Goal: Task Accomplishment & Management: Use online tool/utility

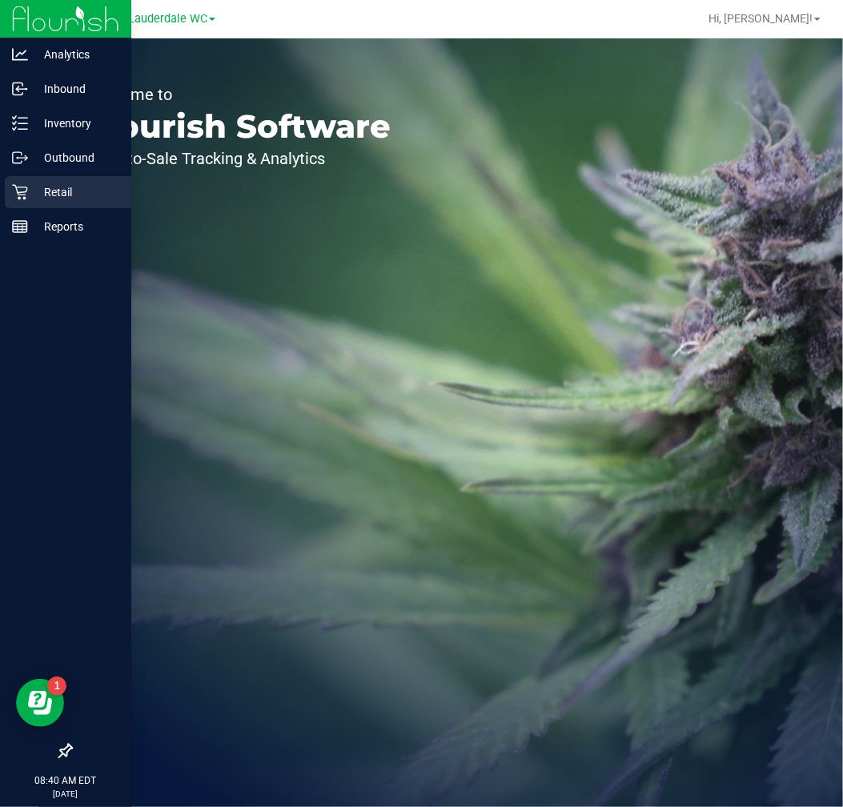
click at [12, 198] on icon at bounding box center [20, 192] width 16 height 16
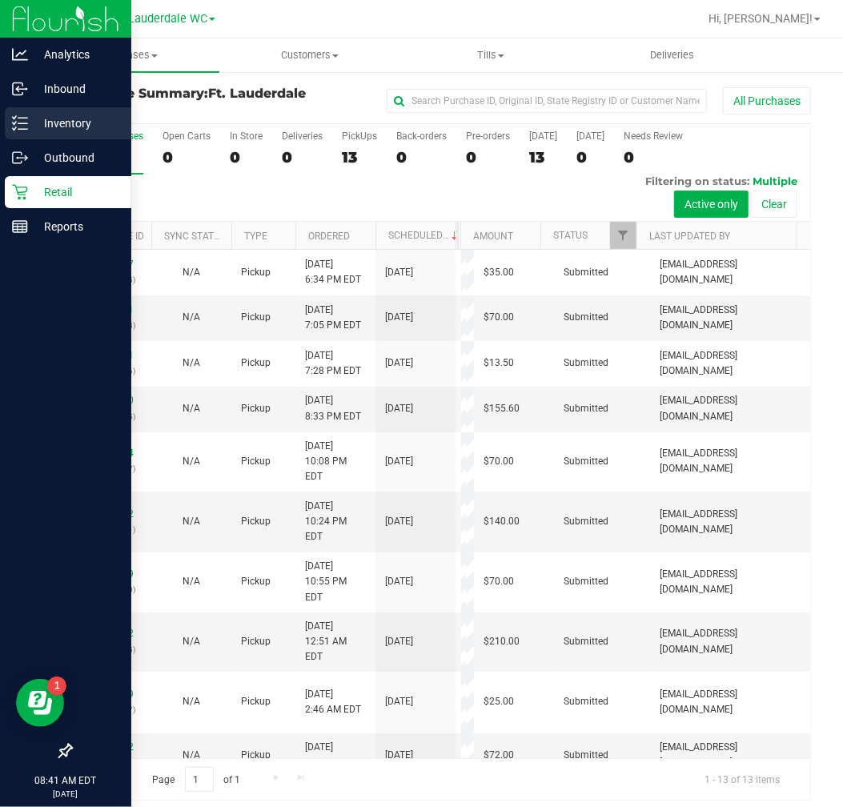
click at [22, 129] on line at bounding box center [22, 129] width 9 height 0
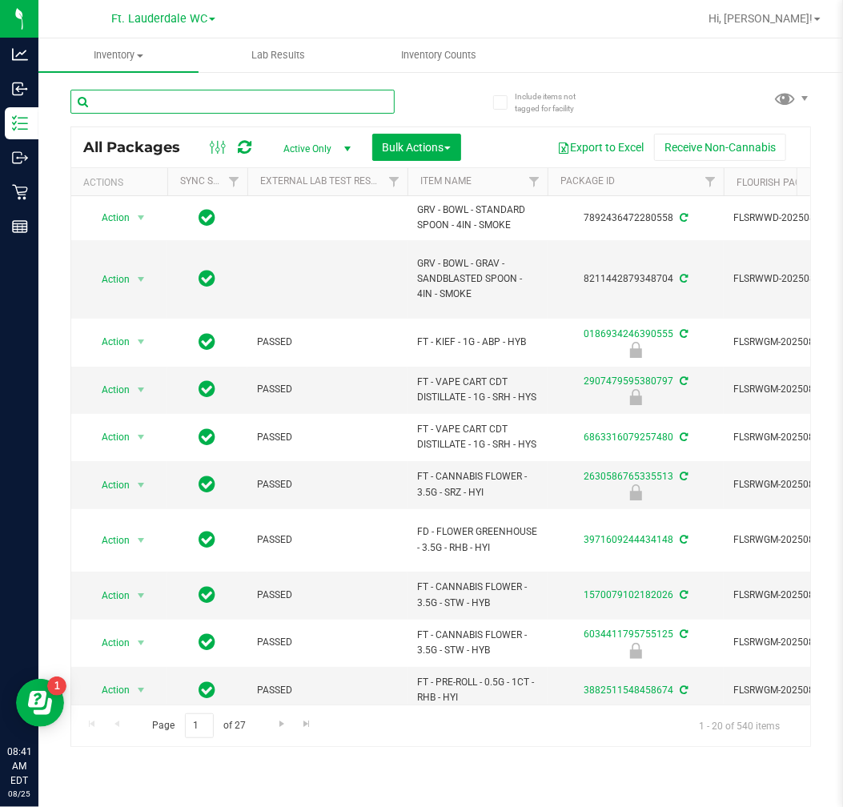
click at [200, 101] on input "text" at bounding box center [232, 102] width 324 height 24
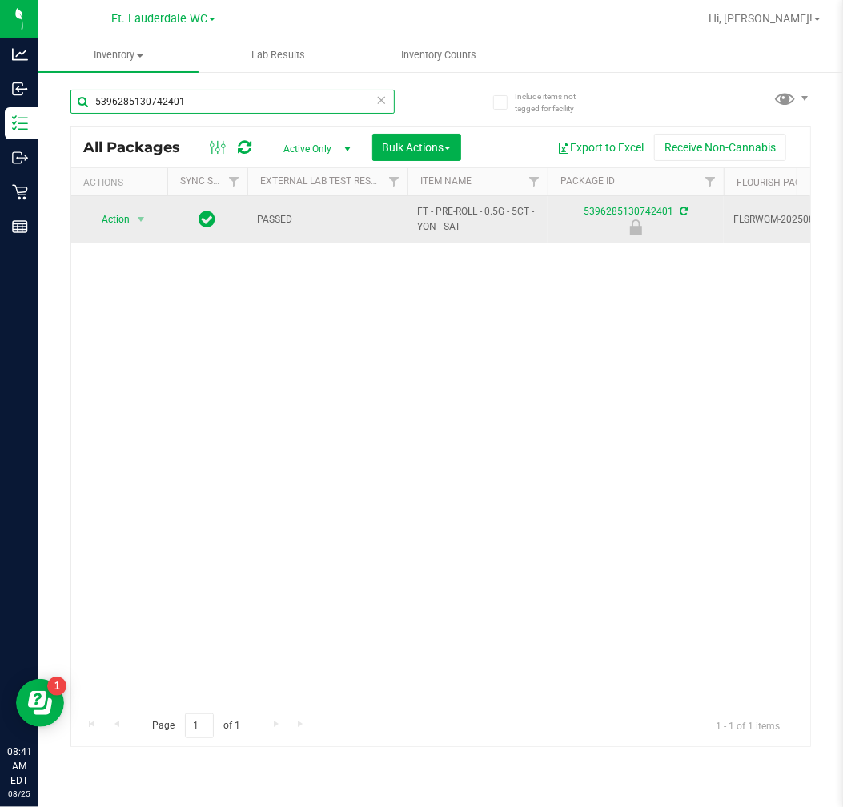
type input "5396285130742401"
click at [110, 223] on span "Action" at bounding box center [108, 219] width 43 height 22
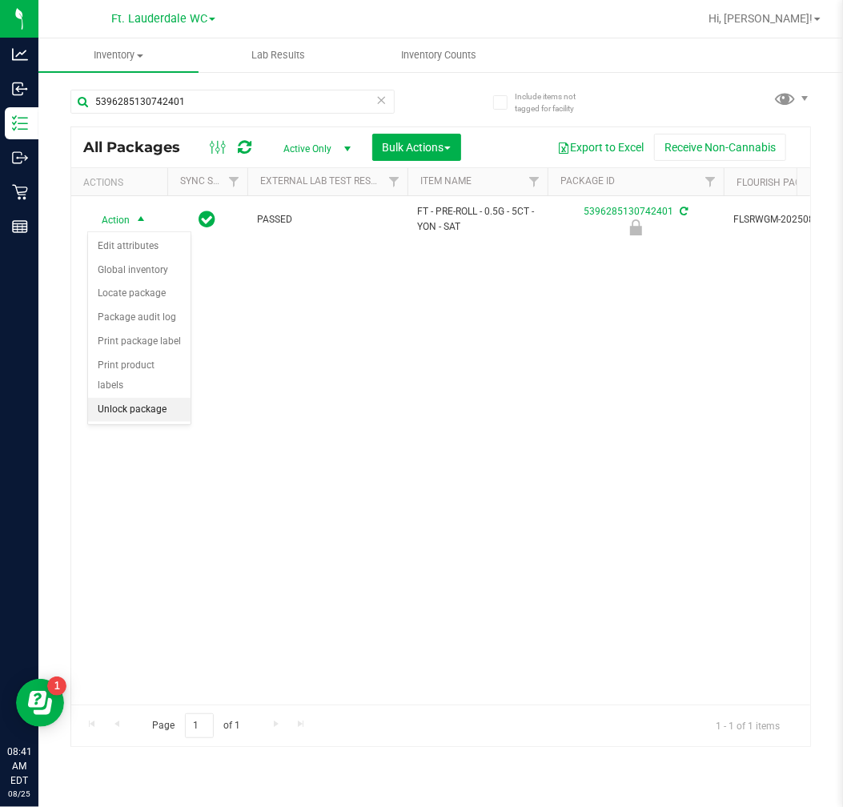
click at [144, 411] on li "Unlock package" at bounding box center [139, 410] width 102 height 24
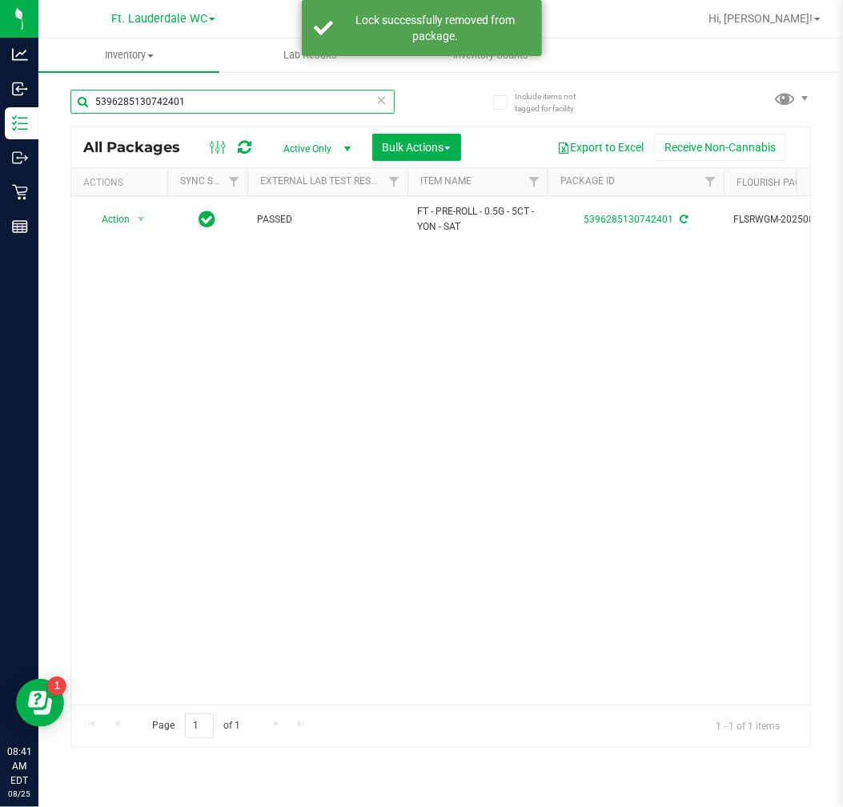
click at [391, 102] on input "5396285130742401" at bounding box center [232, 102] width 324 height 24
click at [380, 98] on icon at bounding box center [381, 99] width 11 height 19
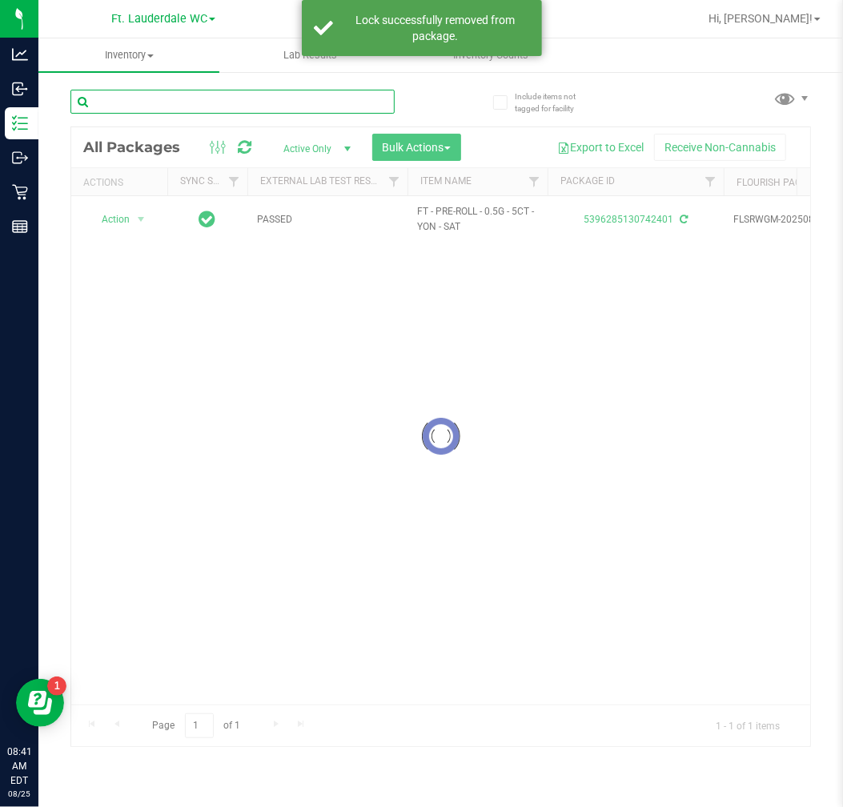
click at [223, 101] on input "text" at bounding box center [232, 102] width 324 height 24
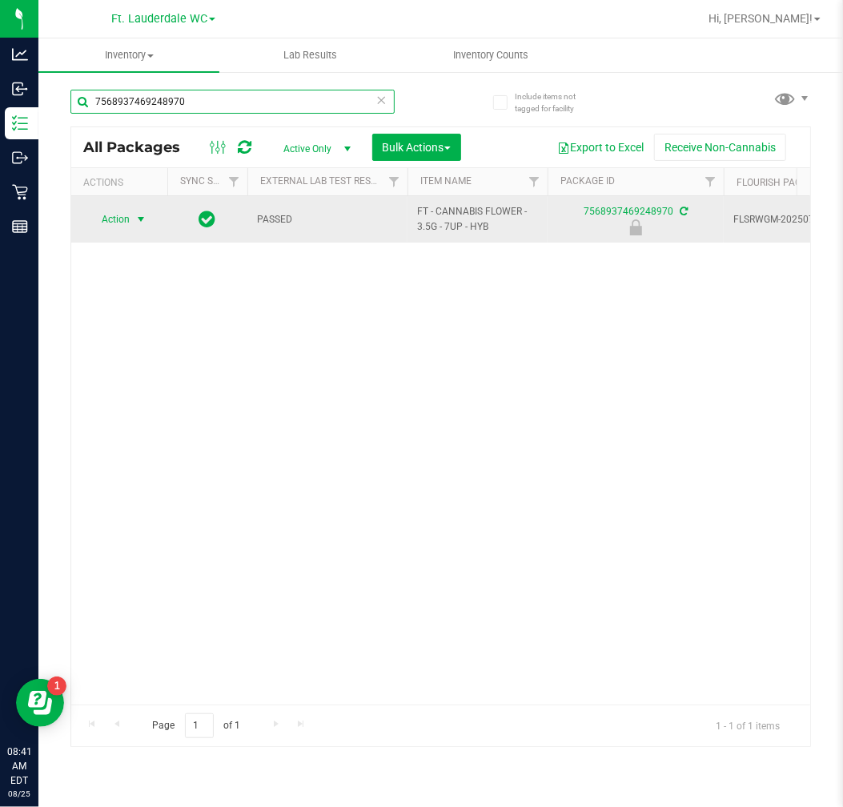
type input "7568937469248970"
click at [137, 219] on span "select" at bounding box center [141, 219] width 13 height 13
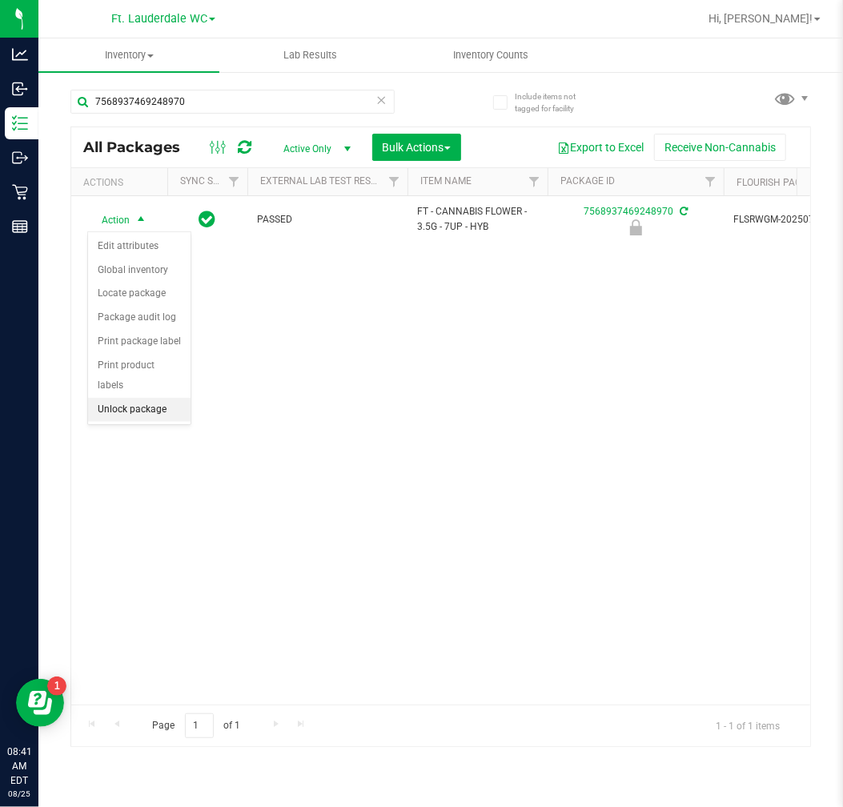
click at [142, 412] on li "Unlock package" at bounding box center [139, 410] width 102 height 24
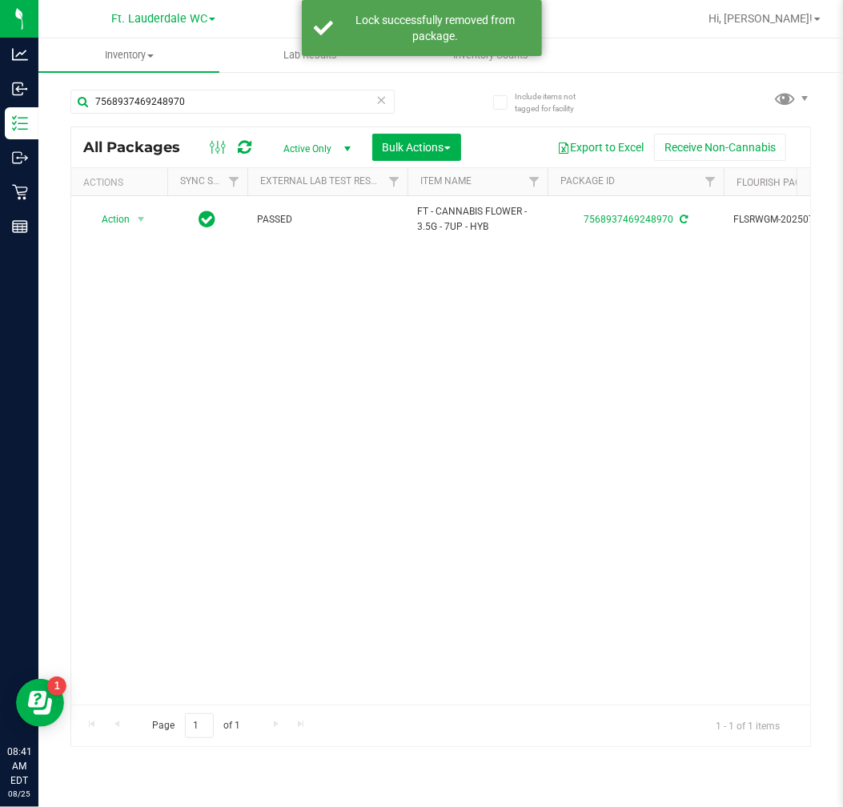
click at [380, 98] on icon at bounding box center [381, 99] width 11 height 19
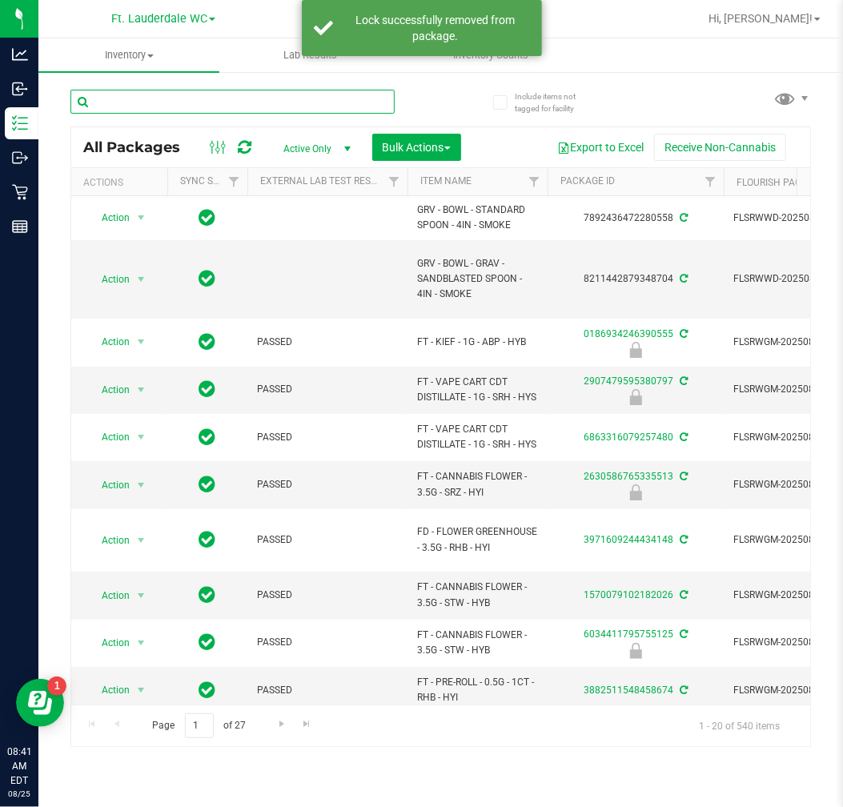
click at [235, 100] on input "text" at bounding box center [232, 102] width 324 height 24
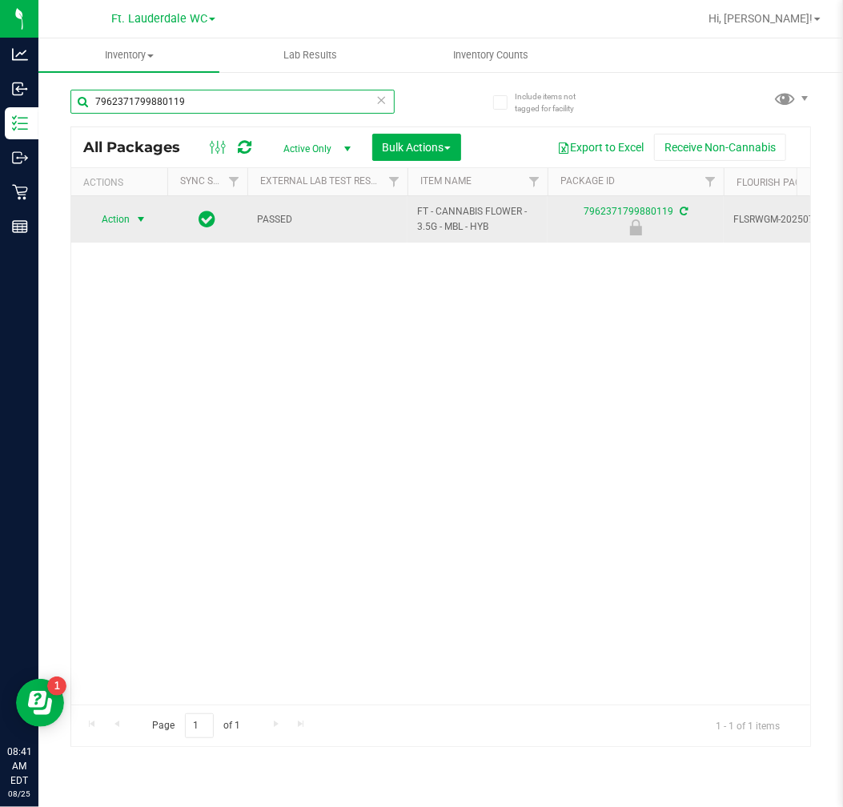
type input "7962371799880119"
click at [138, 222] on span "select" at bounding box center [141, 219] width 13 height 13
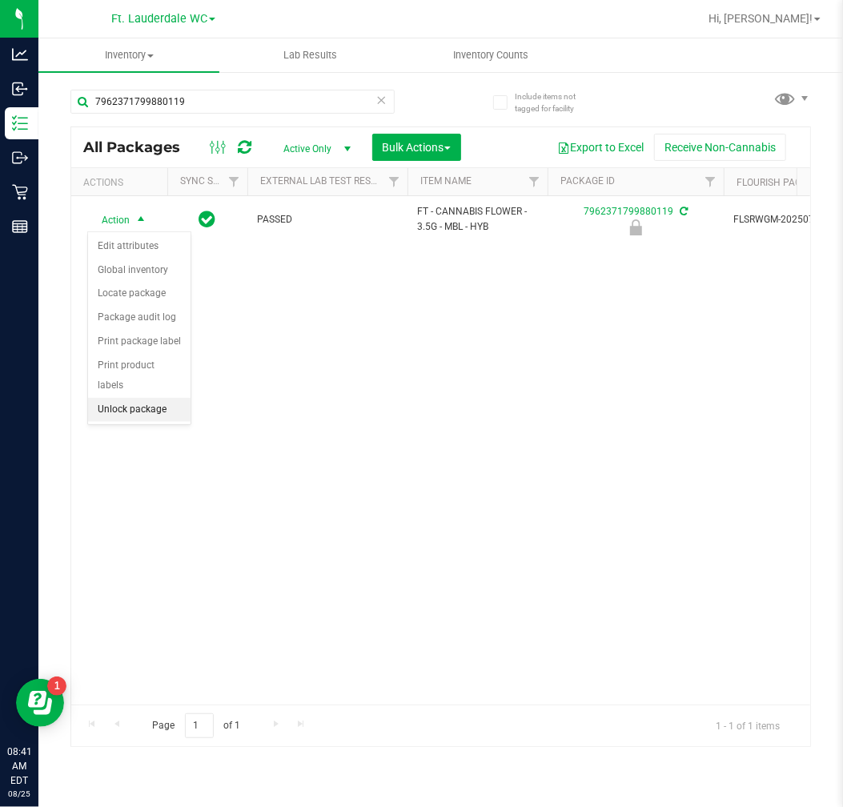
click at [119, 404] on li "Unlock package" at bounding box center [139, 410] width 102 height 24
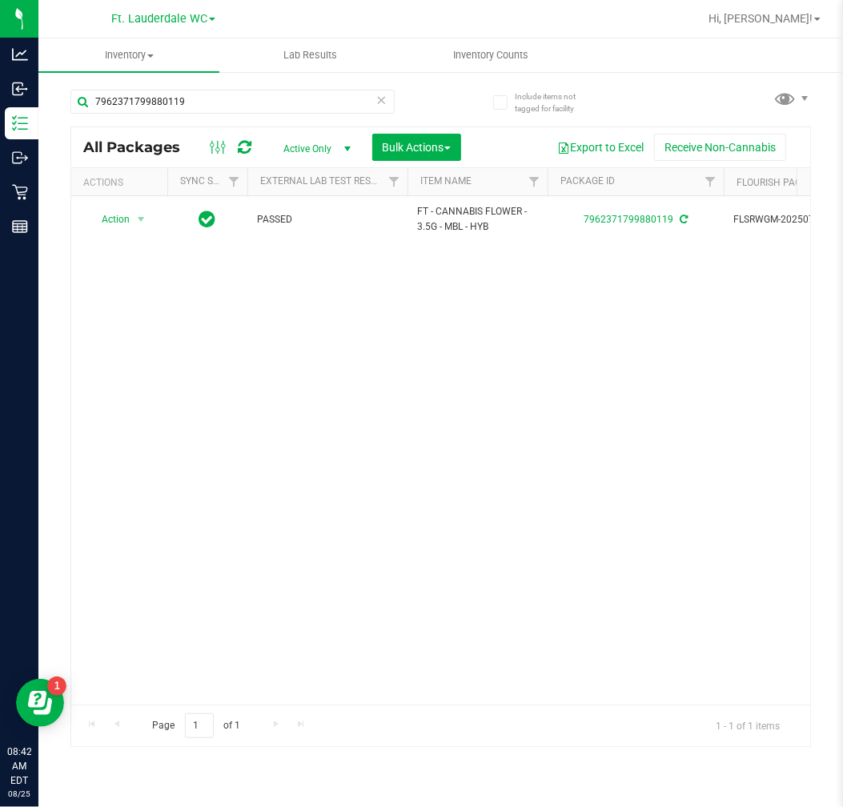
click at [384, 104] on icon at bounding box center [381, 99] width 11 height 19
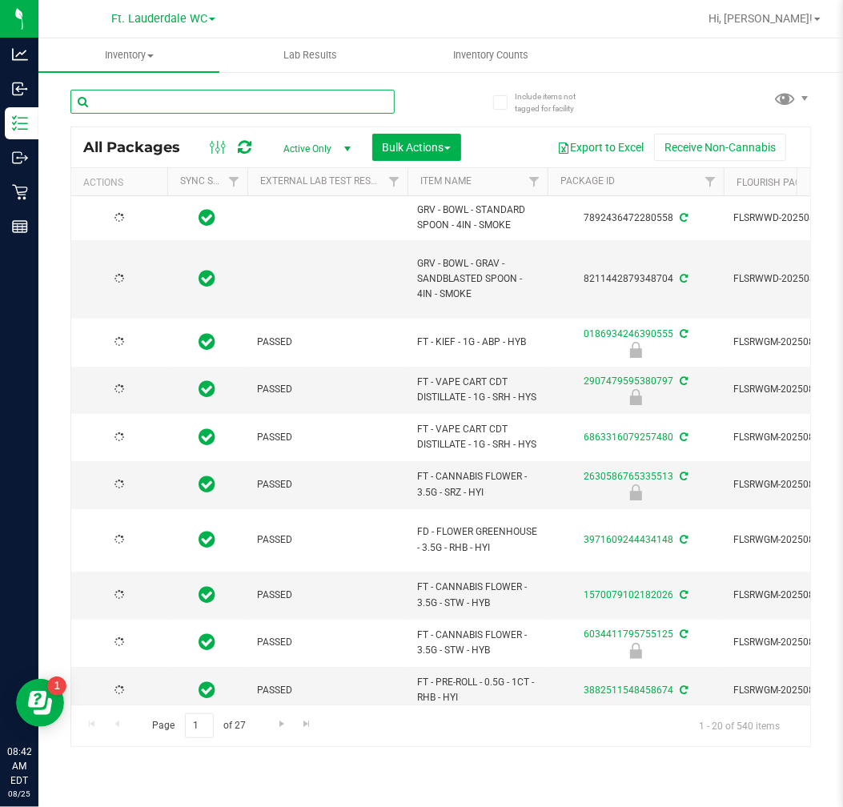
click at [187, 105] on input "text" at bounding box center [232, 102] width 324 height 24
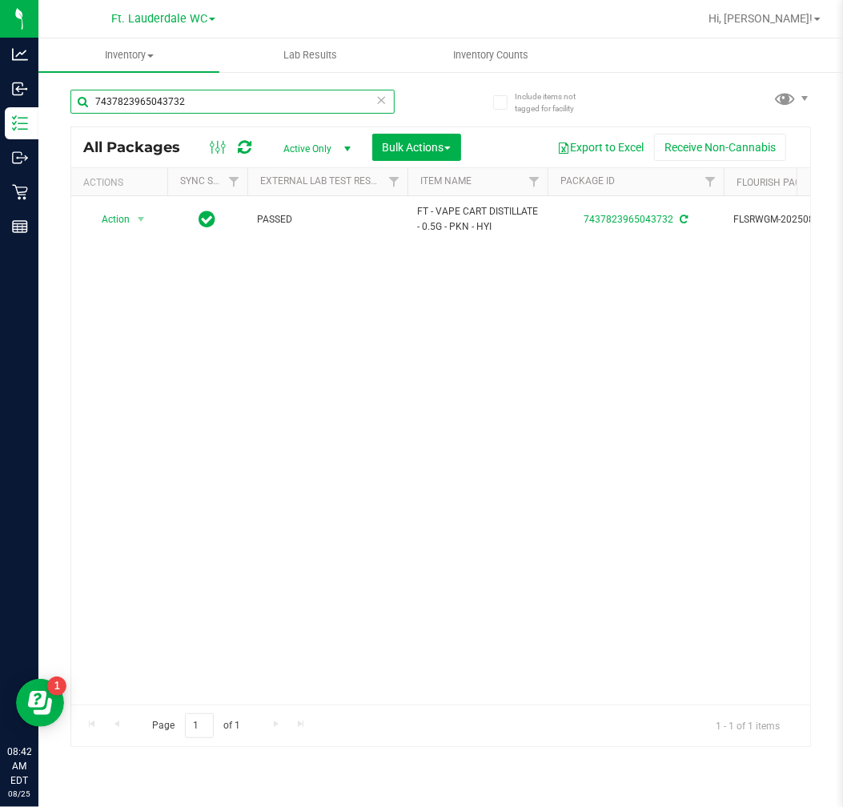
type input "7437823965043732"
click at [377, 101] on icon at bounding box center [381, 99] width 11 height 19
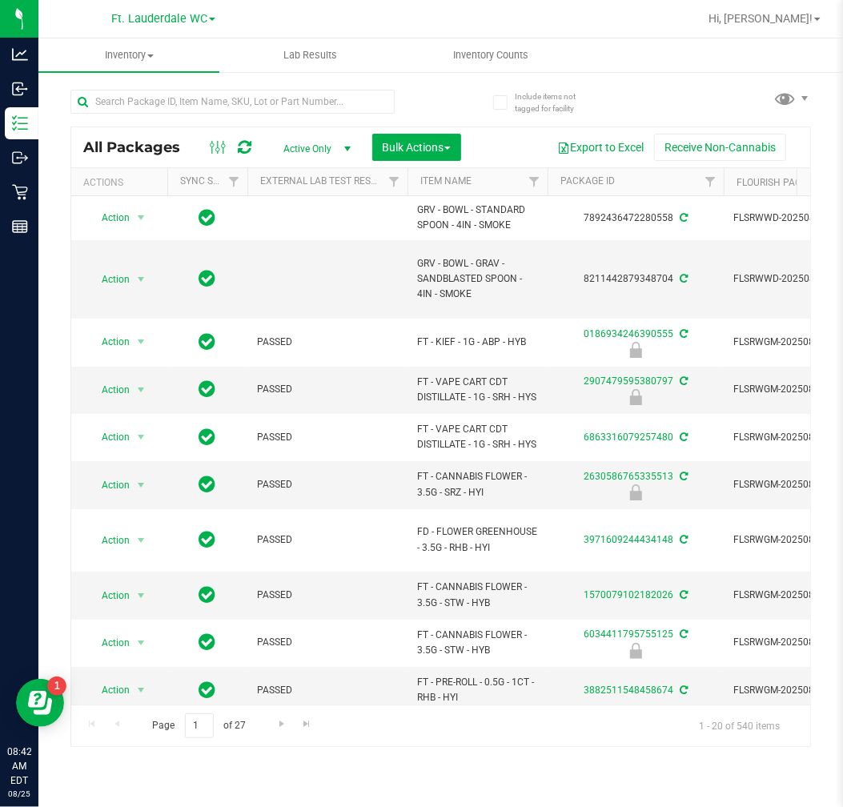
click at [188, 131] on div "All Packages Active Only Active Only Lab Samples Locked All External Internal B…" at bounding box center [440, 147] width 739 height 40
click at [211, 105] on input "text" at bounding box center [232, 102] width 324 height 24
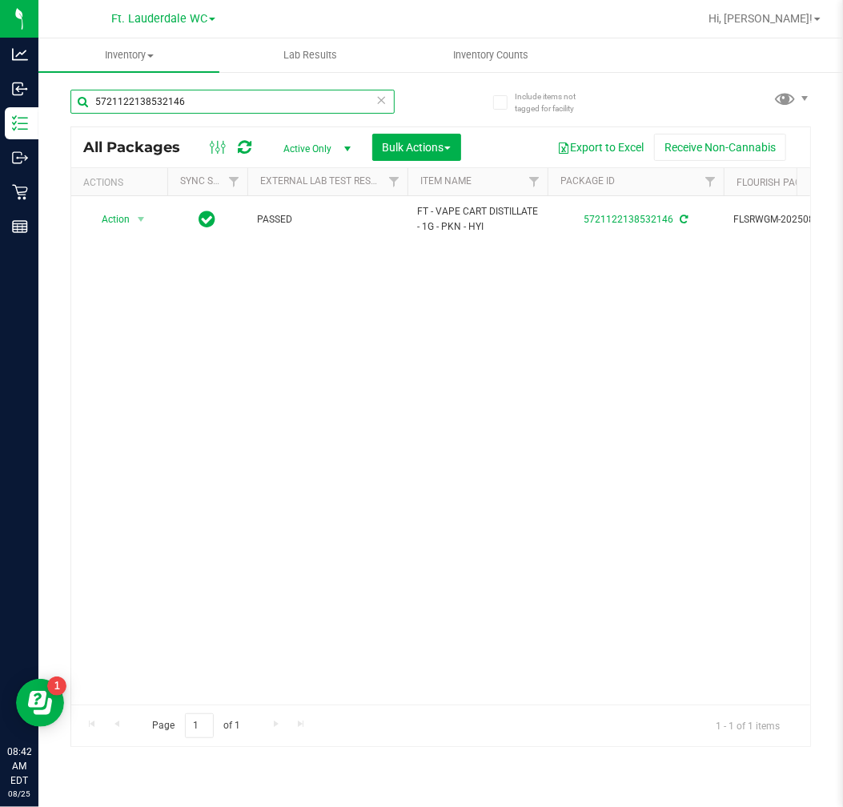
type input "5721122138532146"
click at [380, 101] on icon at bounding box center [381, 99] width 11 height 19
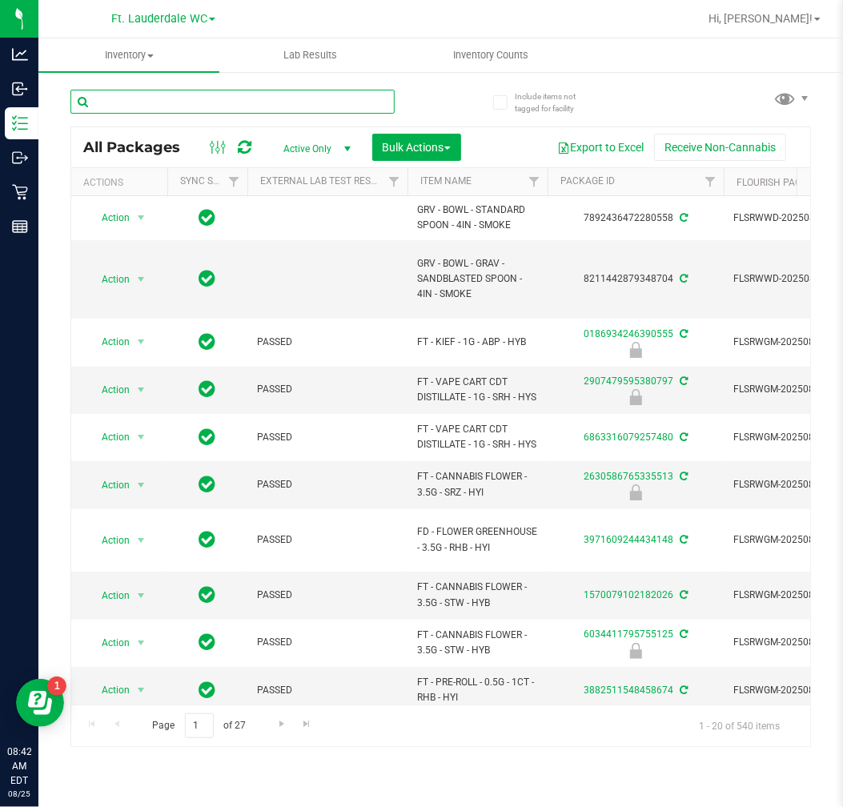
click at [293, 102] on input "text" at bounding box center [232, 102] width 324 height 24
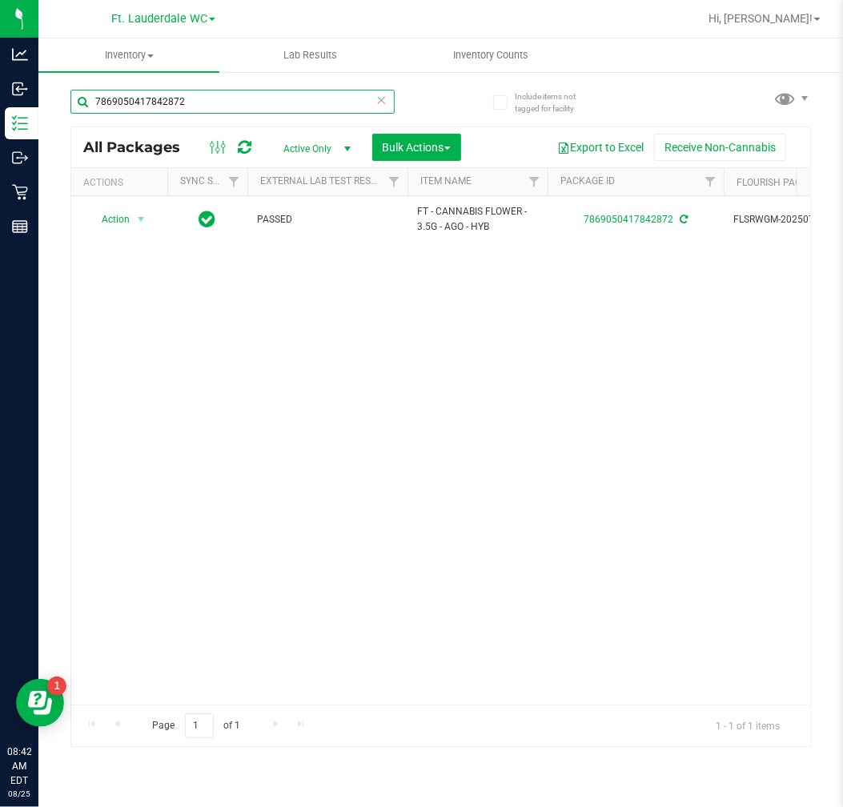
type input "7869050417842872"
click at [385, 100] on icon at bounding box center [381, 99] width 11 height 19
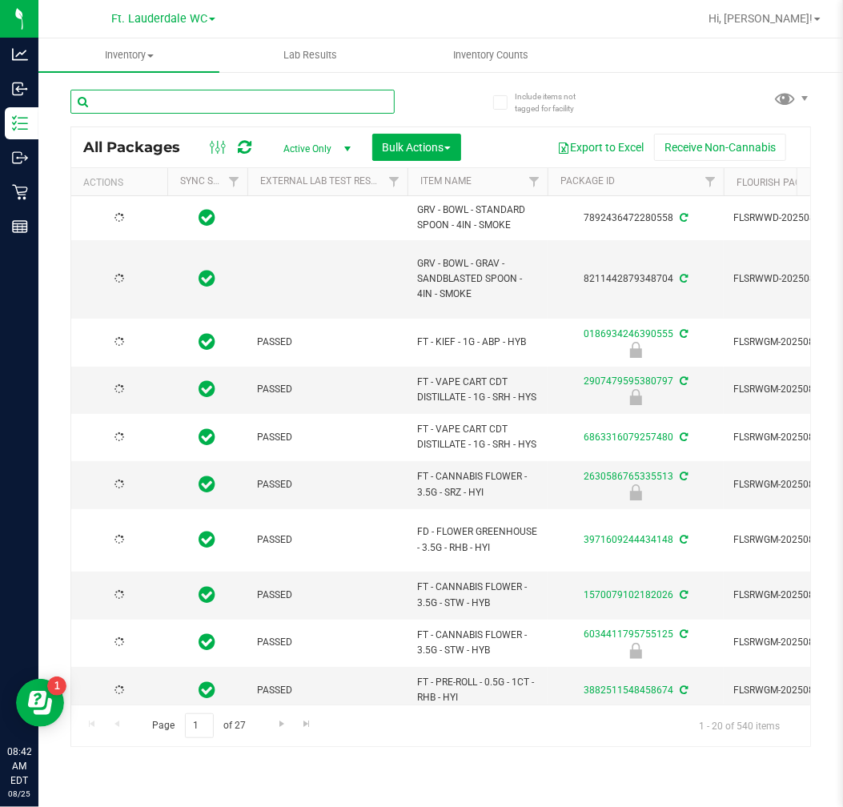
click at [252, 104] on input "text" at bounding box center [232, 102] width 324 height 24
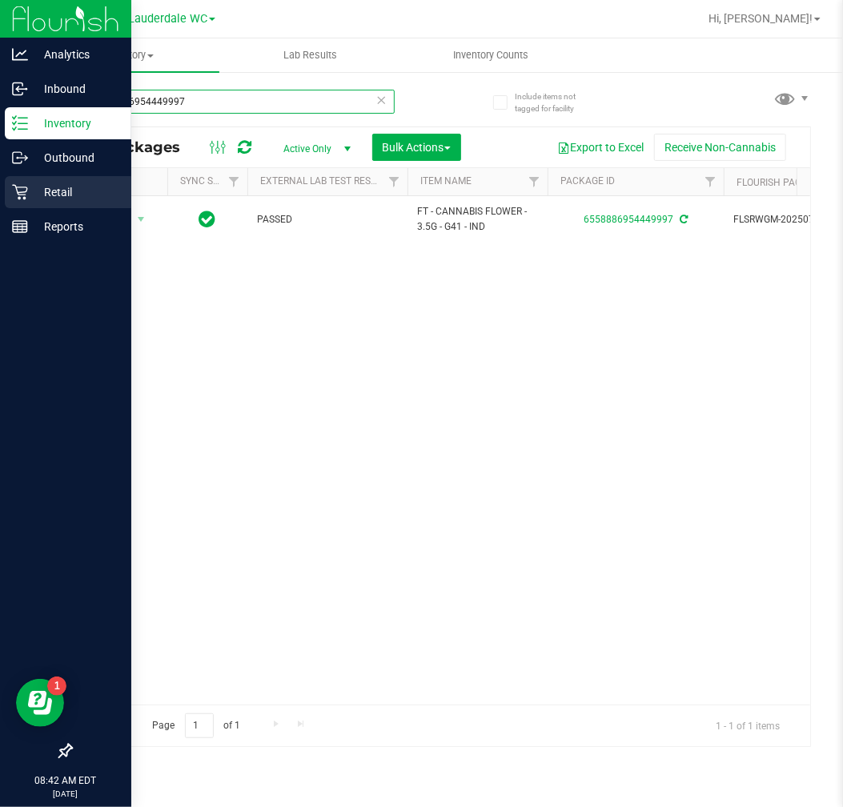
type input "6558886954449997"
click at [21, 199] on icon at bounding box center [20, 192] width 16 height 16
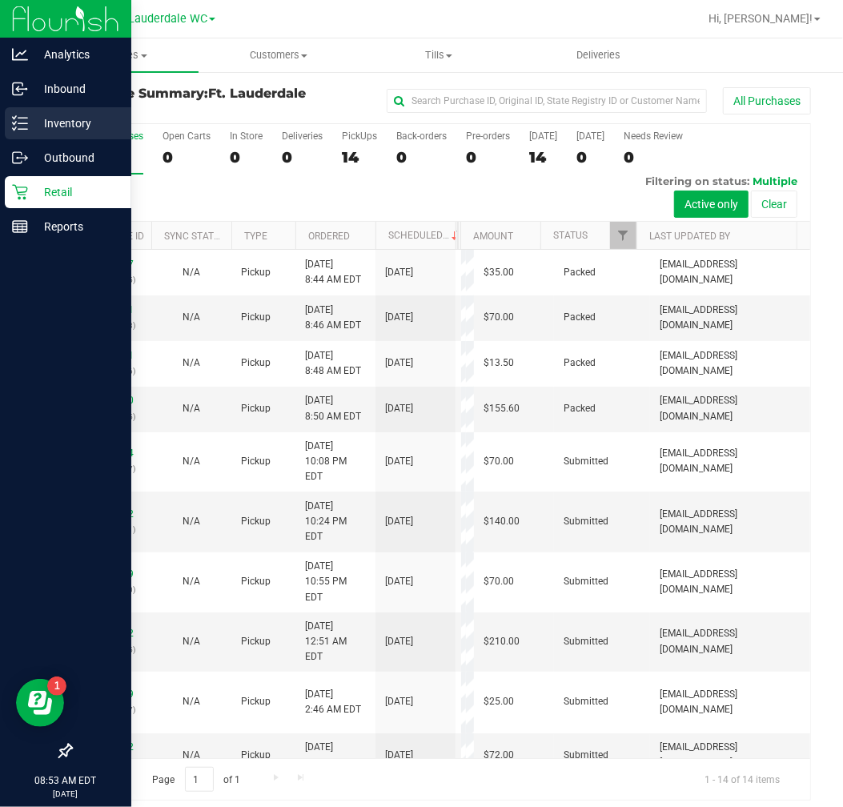
click at [66, 138] on div "Inventory" at bounding box center [68, 123] width 127 height 32
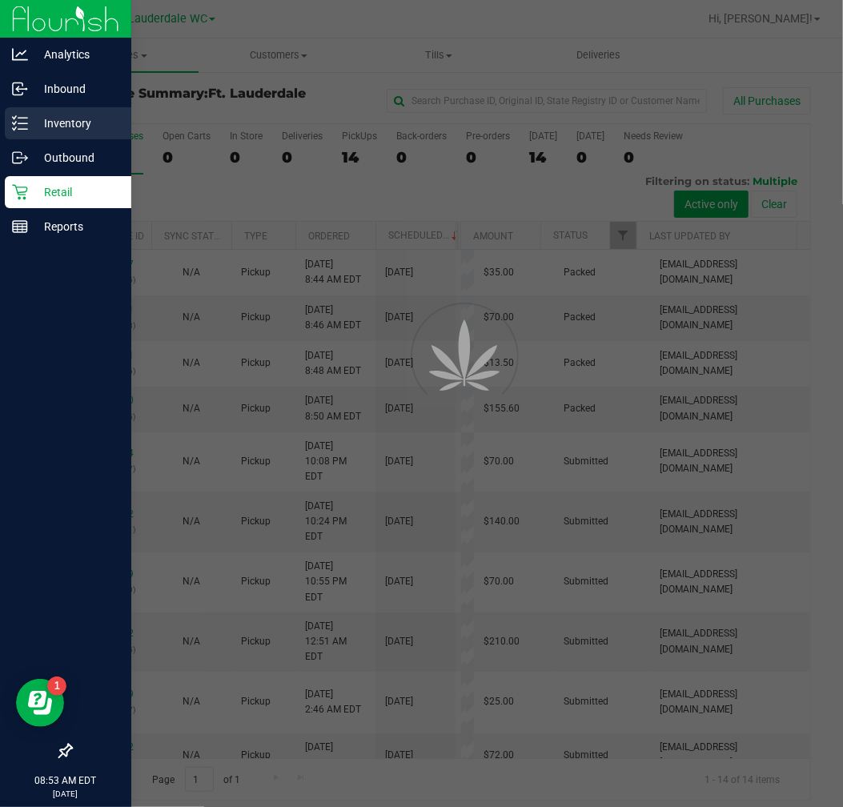
click at [84, 116] on p "Inventory" at bounding box center [76, 123] width 96 height 19
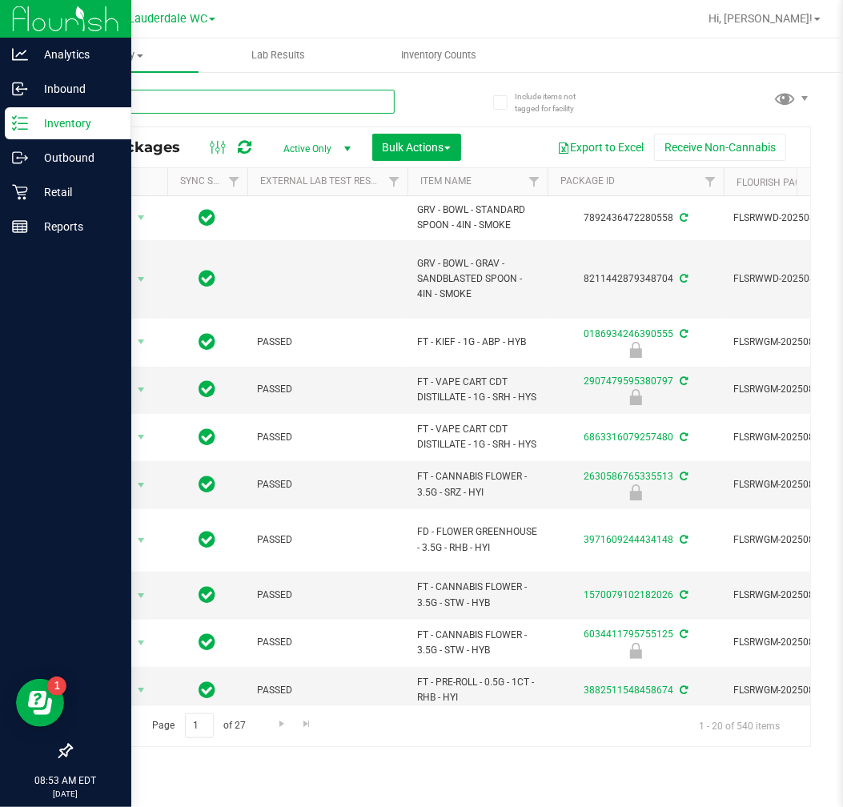
click at [210, 104] on input "text" at bounding box center [232, 102] width 324 height 24
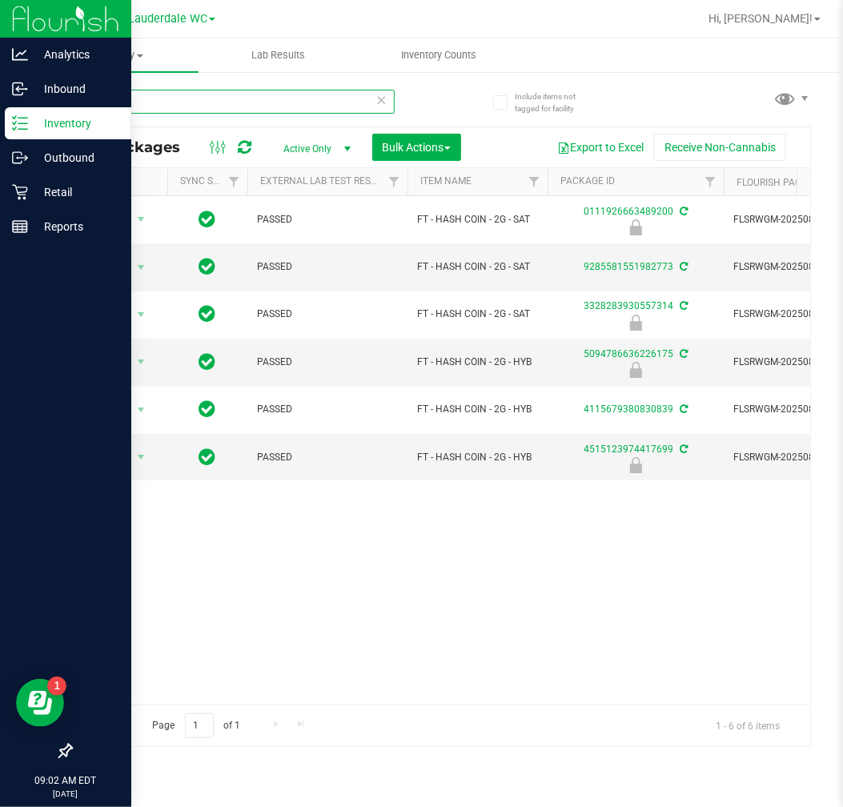
type input "h"
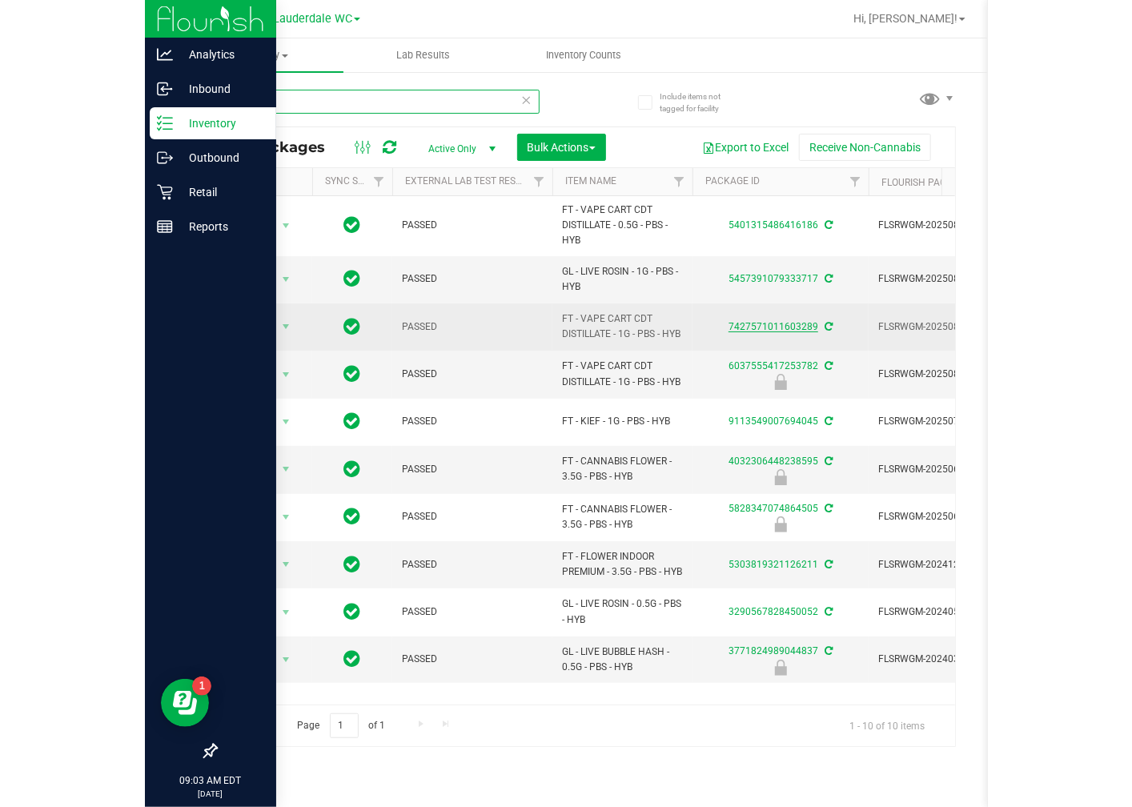
scroll to position [4, 0]
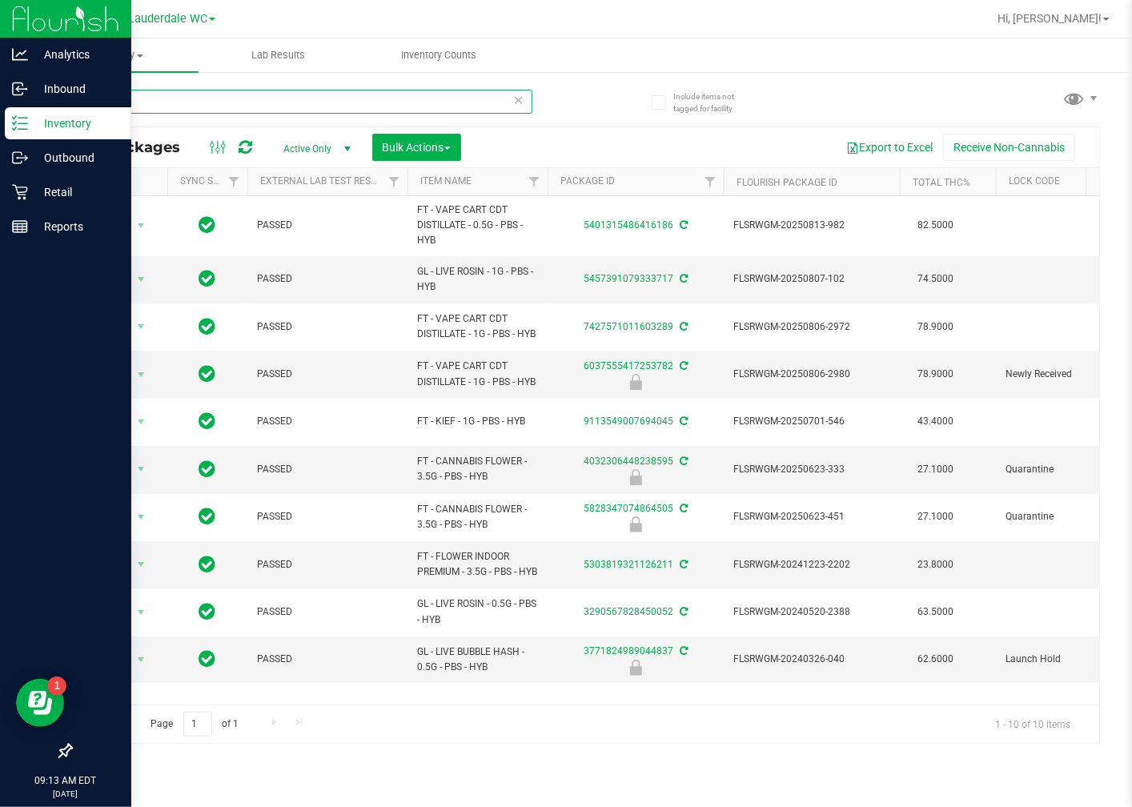
click at [231, 106] on input "PBS" at bounding box center [301, 102] width 462 height 24
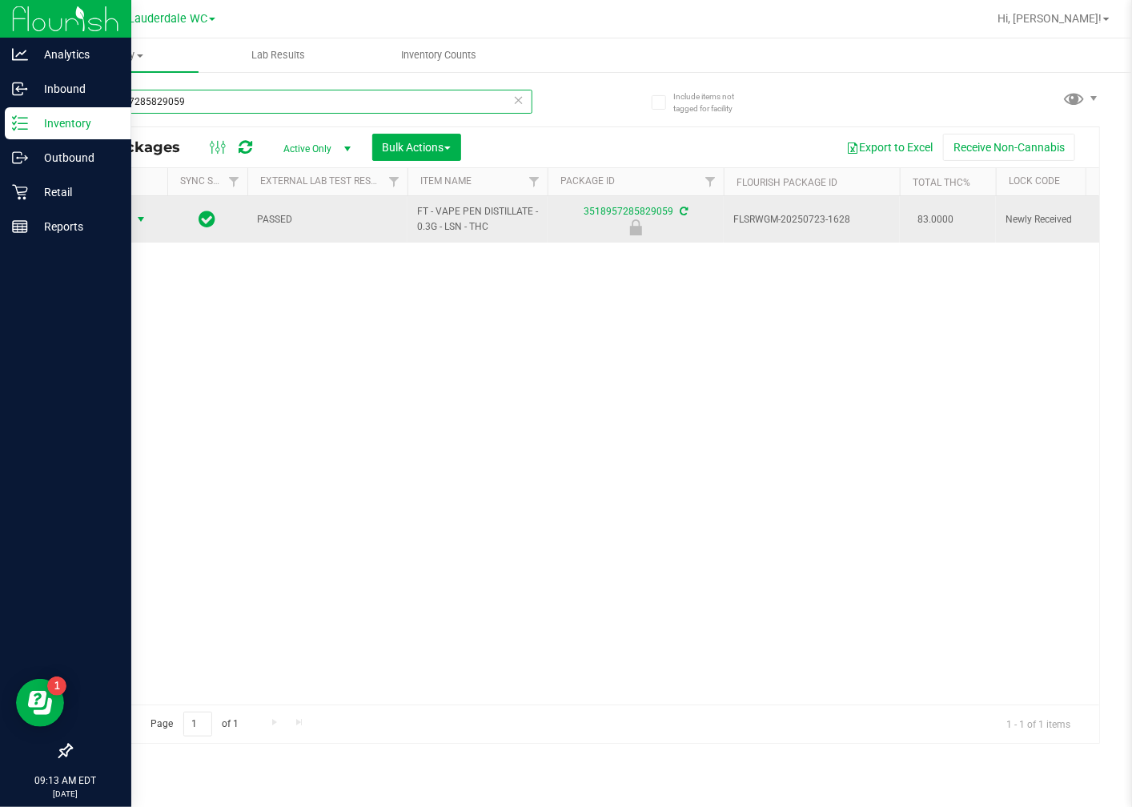
type input "3518957285829059"
click at [124, 221] on span "Action" at bounding box center [108, 219] width 43 height 22
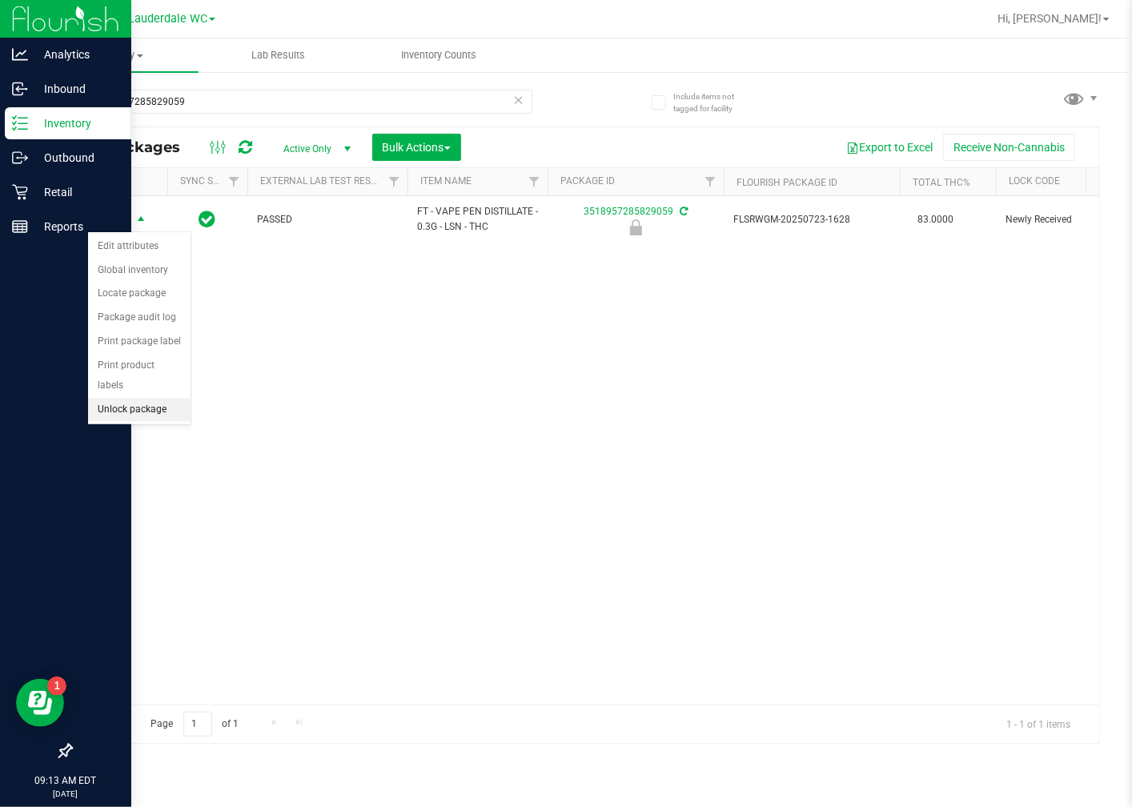
click at [138, 406] on li "Unlock package" at bounding box center [139, 410] width 102 height 24
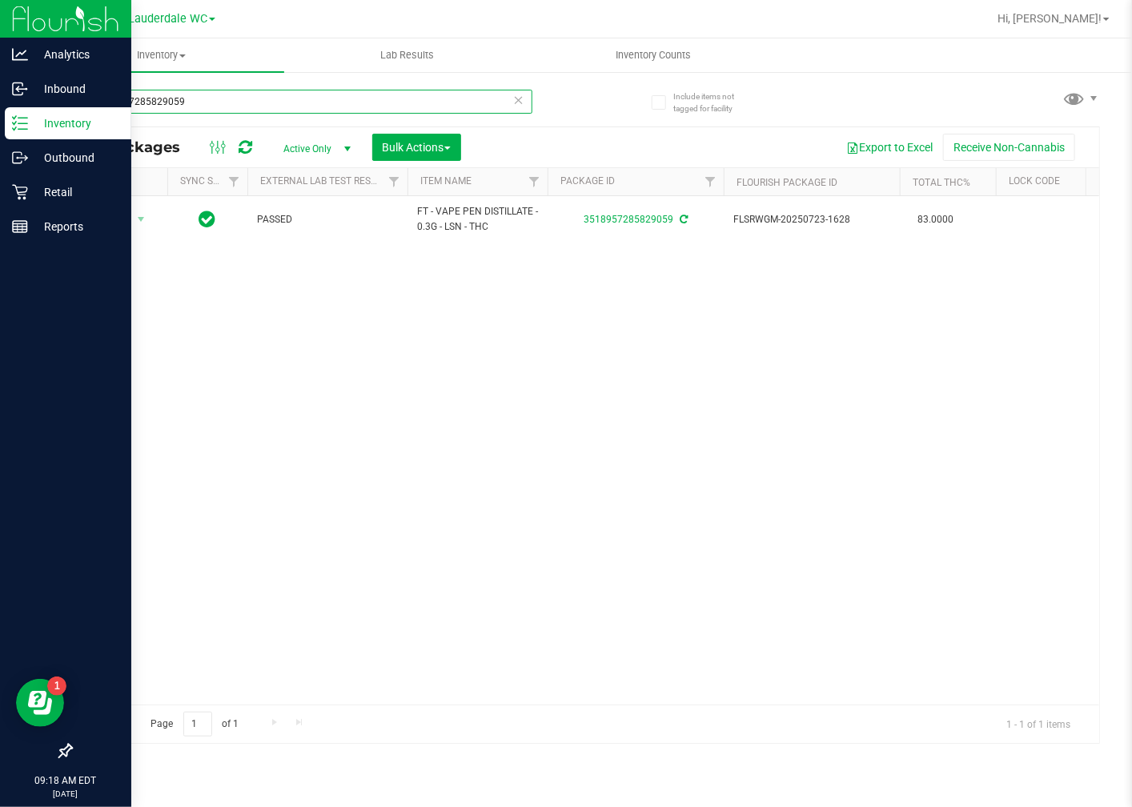
click at [323, 98] on input "3518957285829059" at bounding box center [301, 102] width 462 height 24
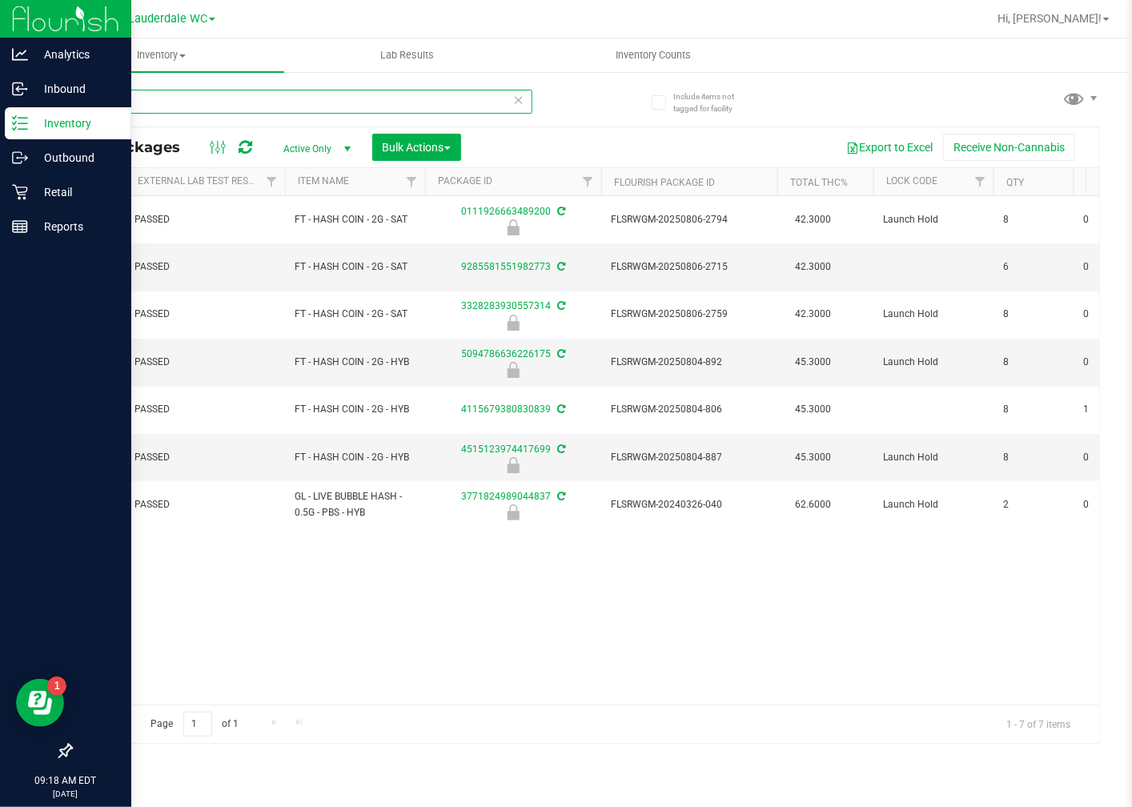
scroll to position [0, 130]
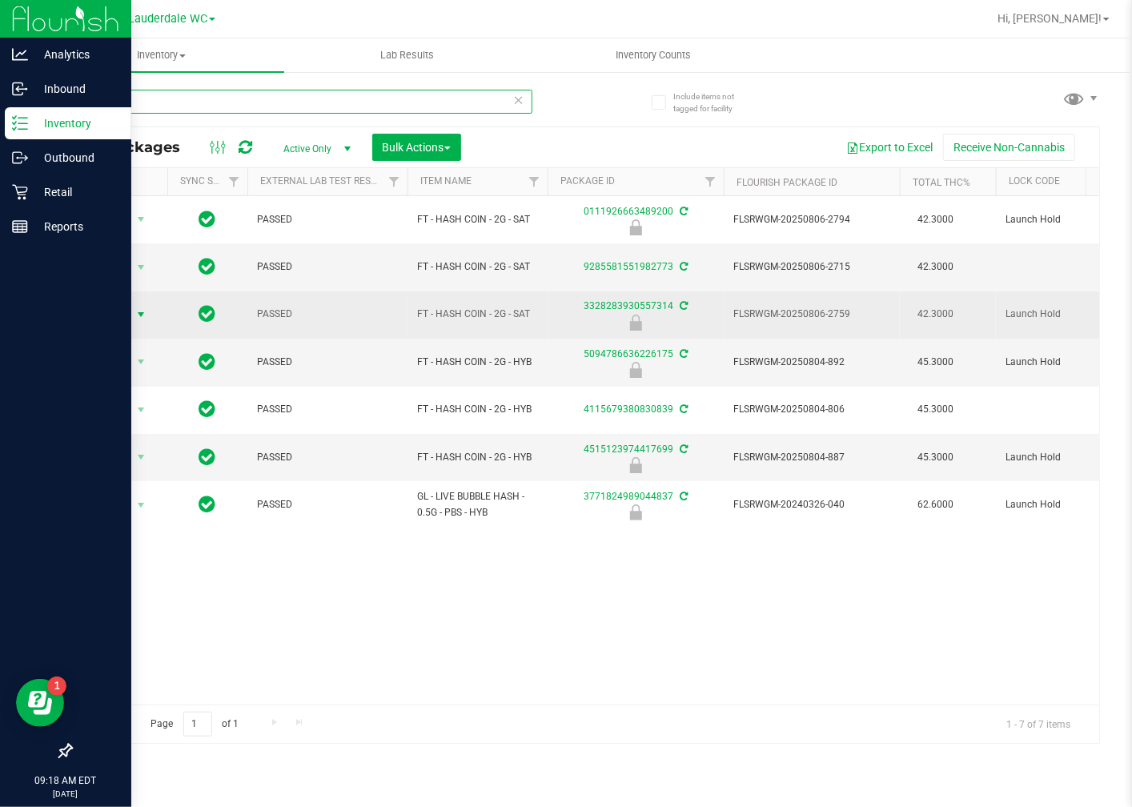
type input "hash"
click at [137, 315] on span "select" at bounding box center [141, 314] width 13 height 13
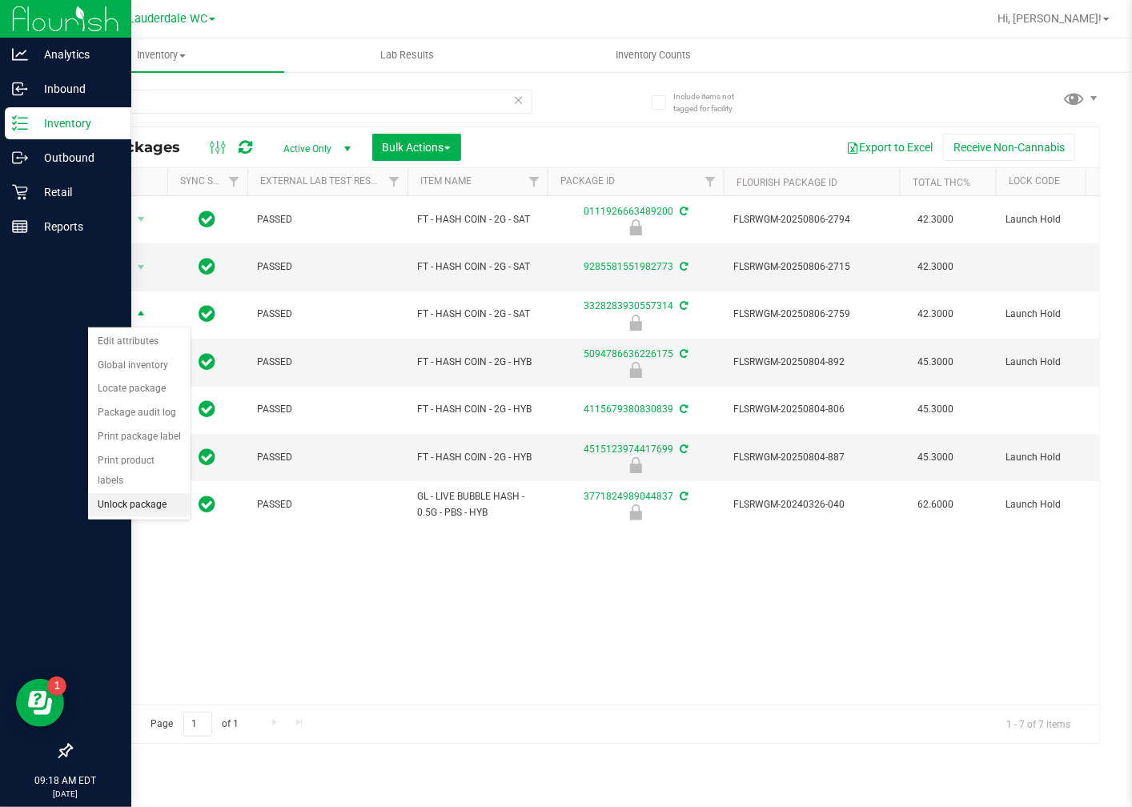
click at [158, 507] on li "Unlock package" at bounding box center [139, 505] width 102 height 24
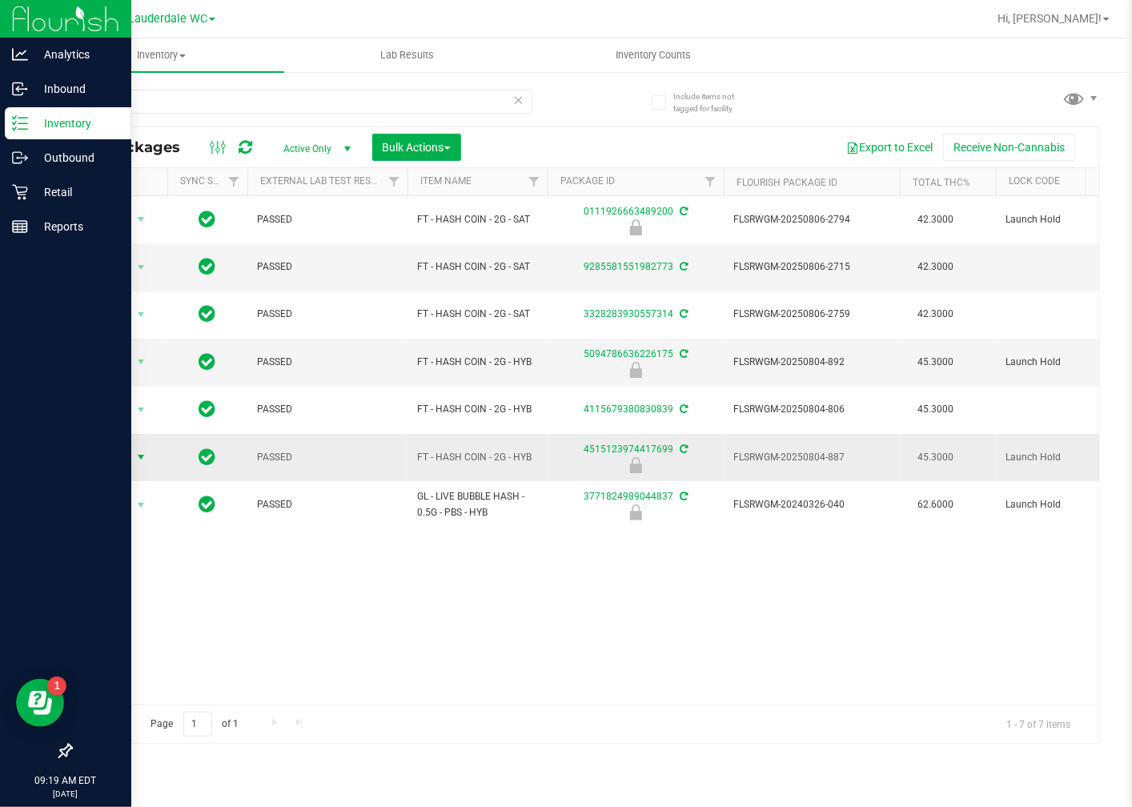
click at [120, 453] on span "Action" at bounding box center [108, 457] width 43 height 22
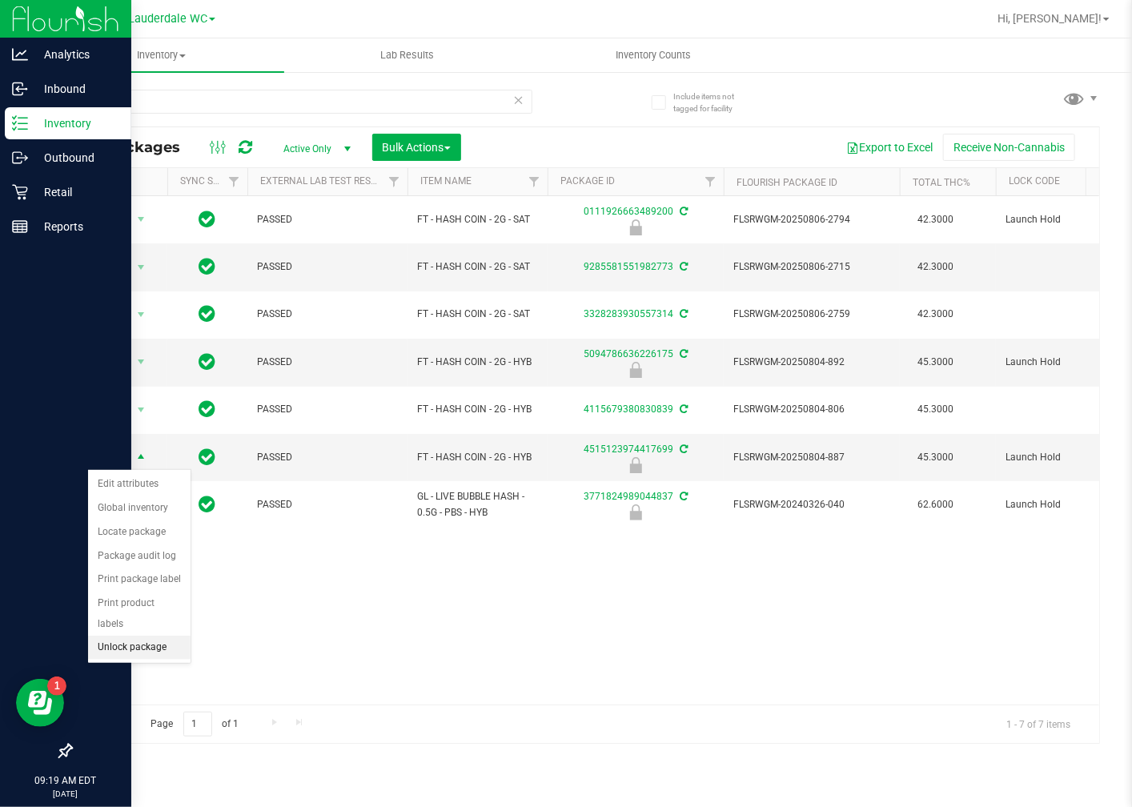
click at [152, 651] on li "Unlock package" at bounding box center [139, 648] width 102 height 24
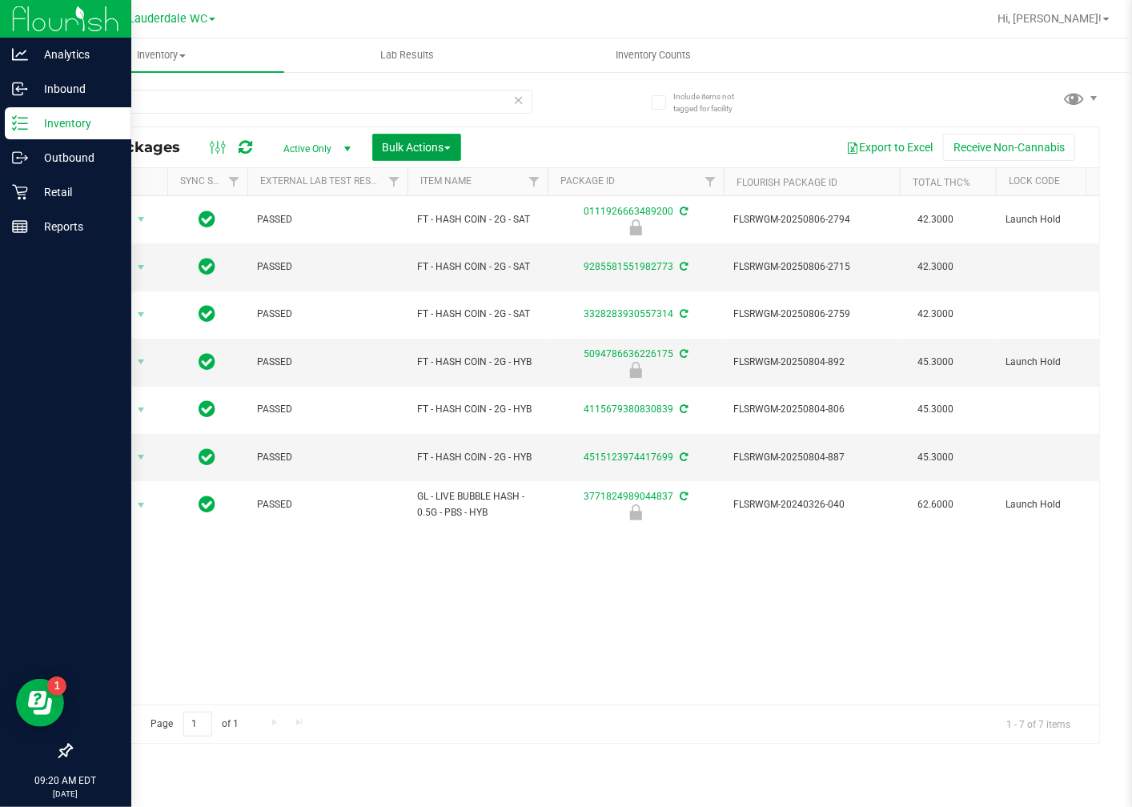
click at [414, 151] on span "Bulk Actions" at bounding box center [417, 147] width 68 height 13
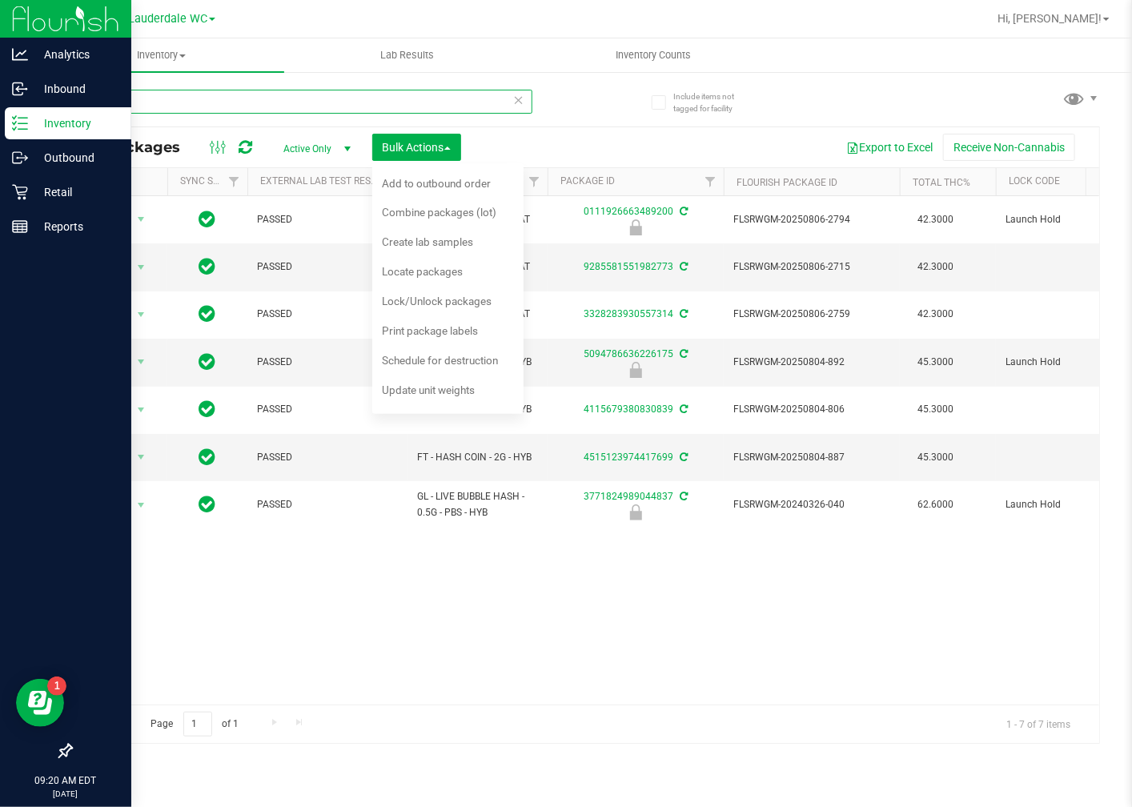
click at [251, 107] on input "hash" at bounding box center [301, 102] width 462 height 24
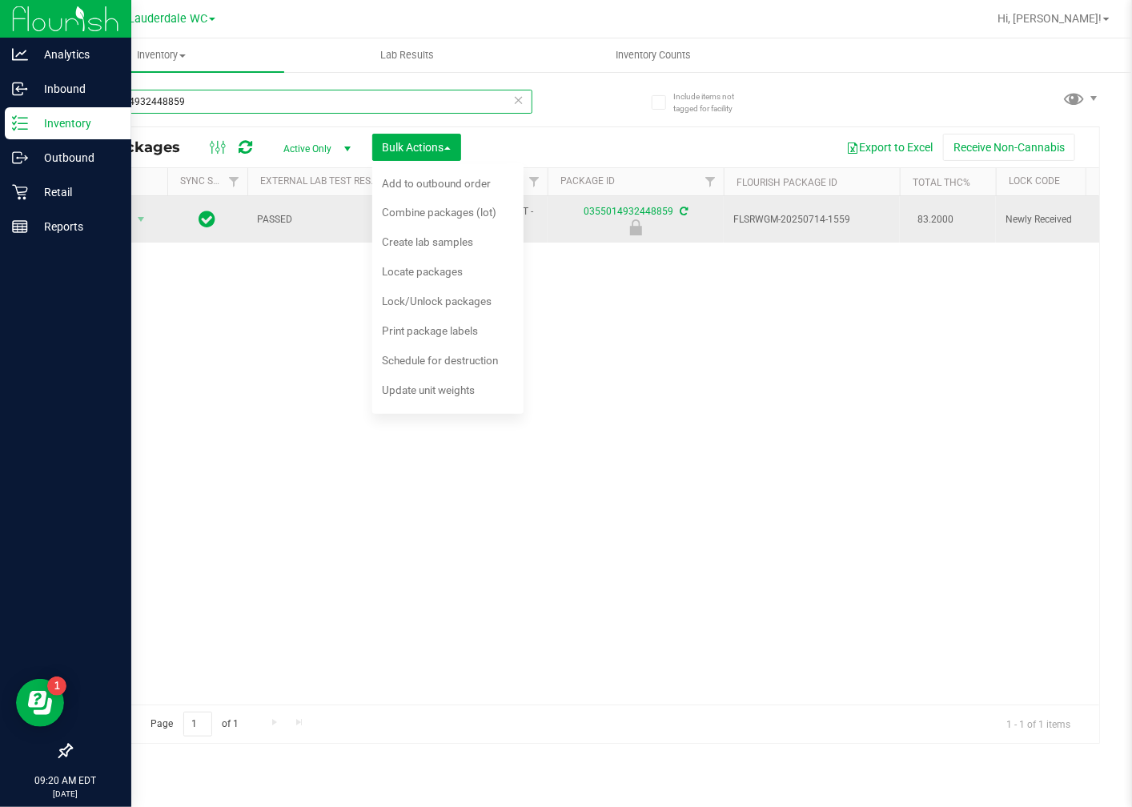
type input "0355014932448859"
click at [123, 220] on span "Action" at bounding box center [108, 219] width 43 height 22
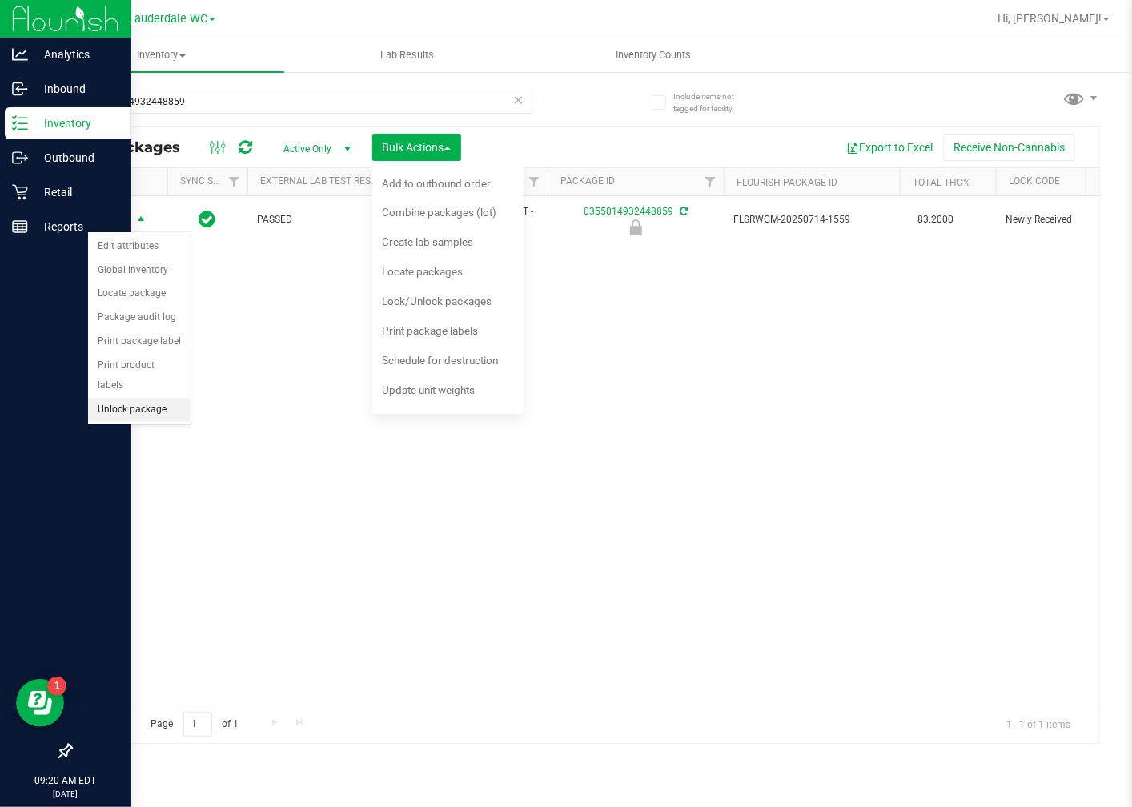
click at [114, 412] on li "Unlock package" at bounding box center [139, 410] width 102 height 24
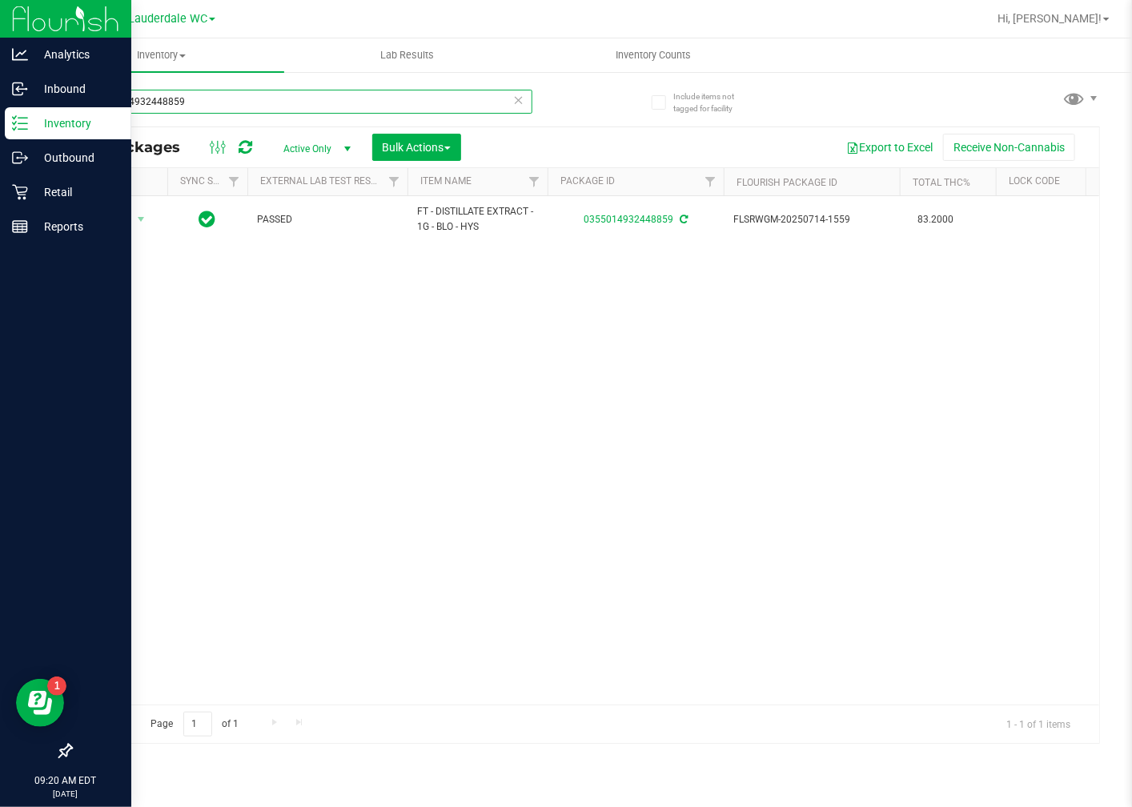
click at [288, 100] on input "0355014932448859" at bounding box center [301, 102] width 462 height 24
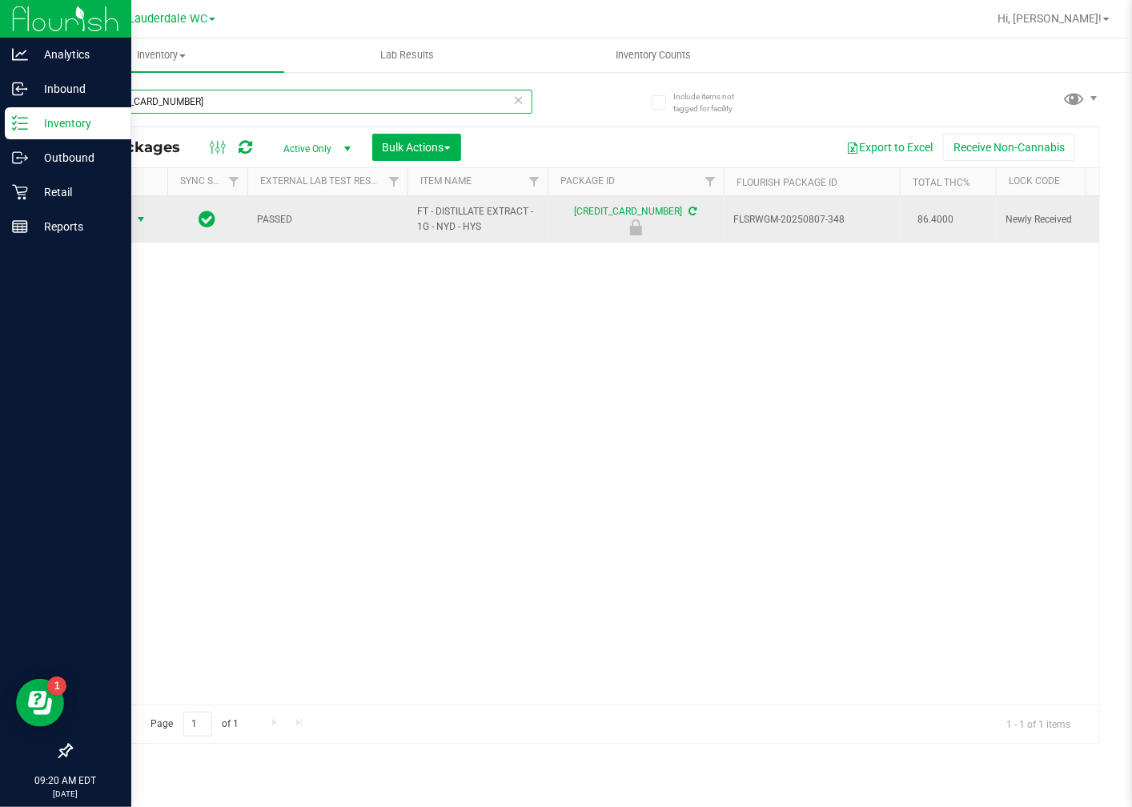
type input "[CREDIT_CARD_NUMBER]"
click at [140, 219] on span "select" at bounding box center [141, 219] width 13 height 13
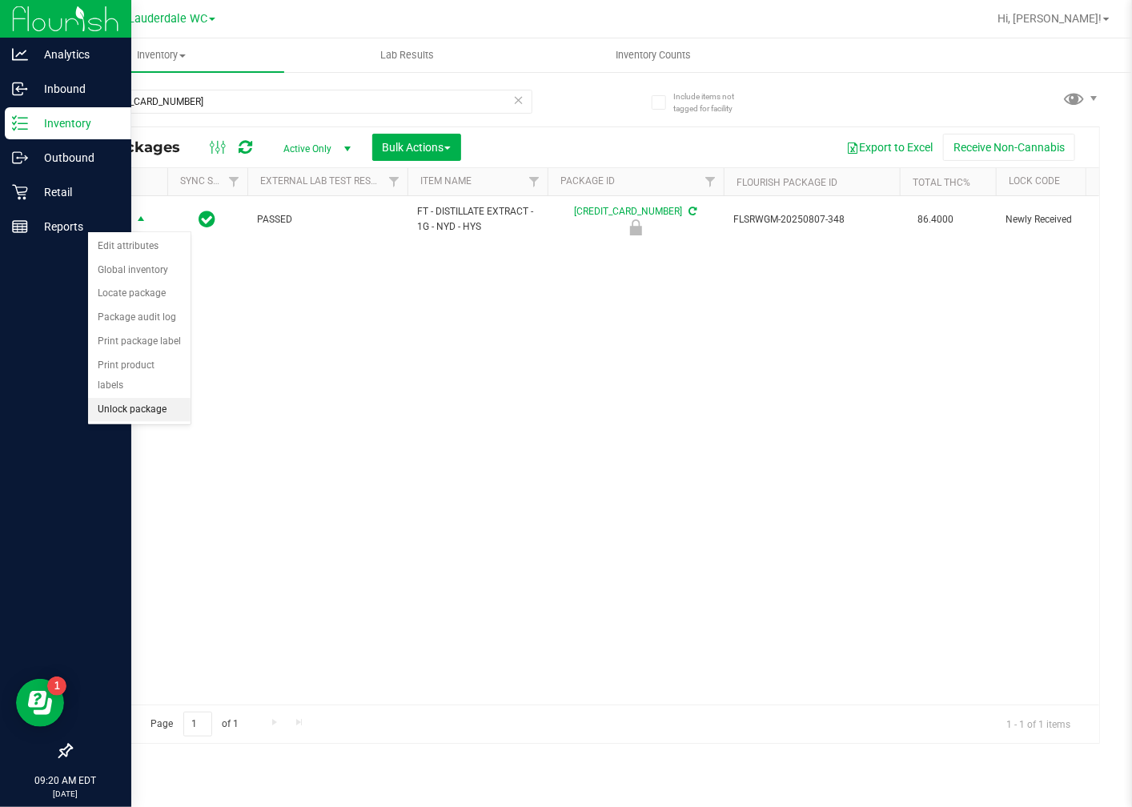
click at [108, 411] on li "Unlock package" at bounding box center [139, 410] width 102 height 24
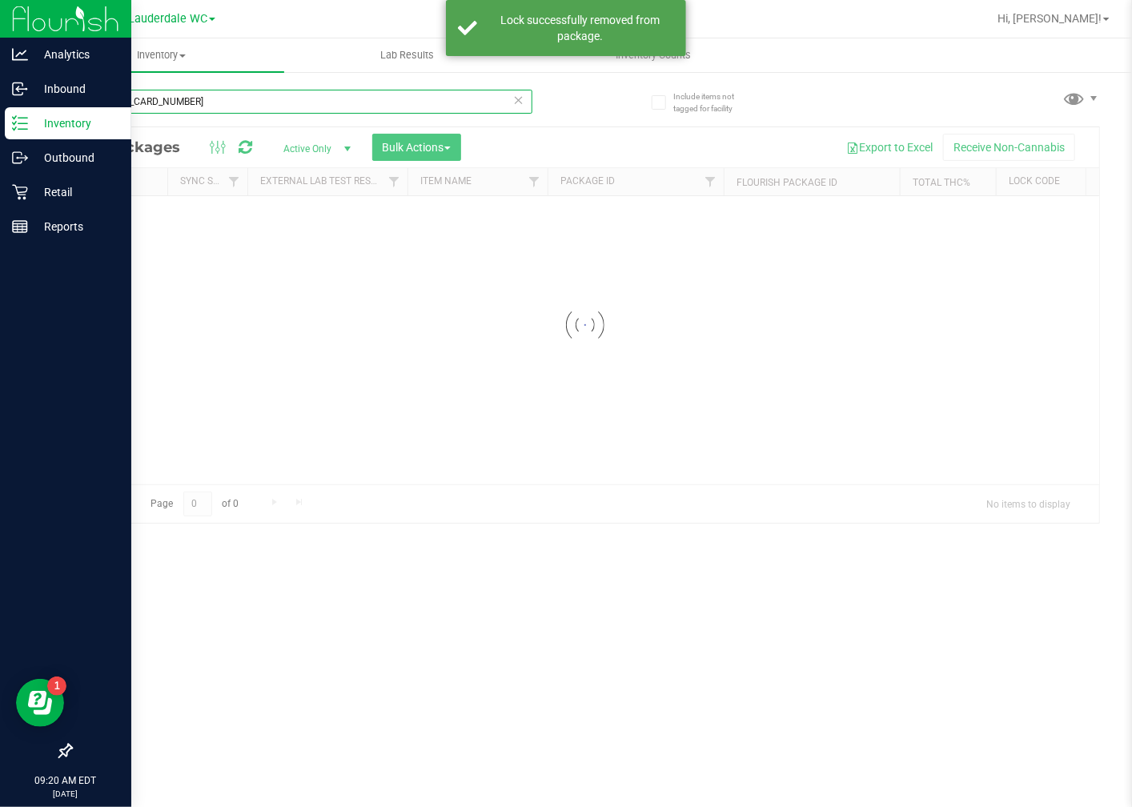
click at [253, 98] on input "[CREDIT_CARD_NUMBER]" at bounding box center [301, 102] width 462 height 24
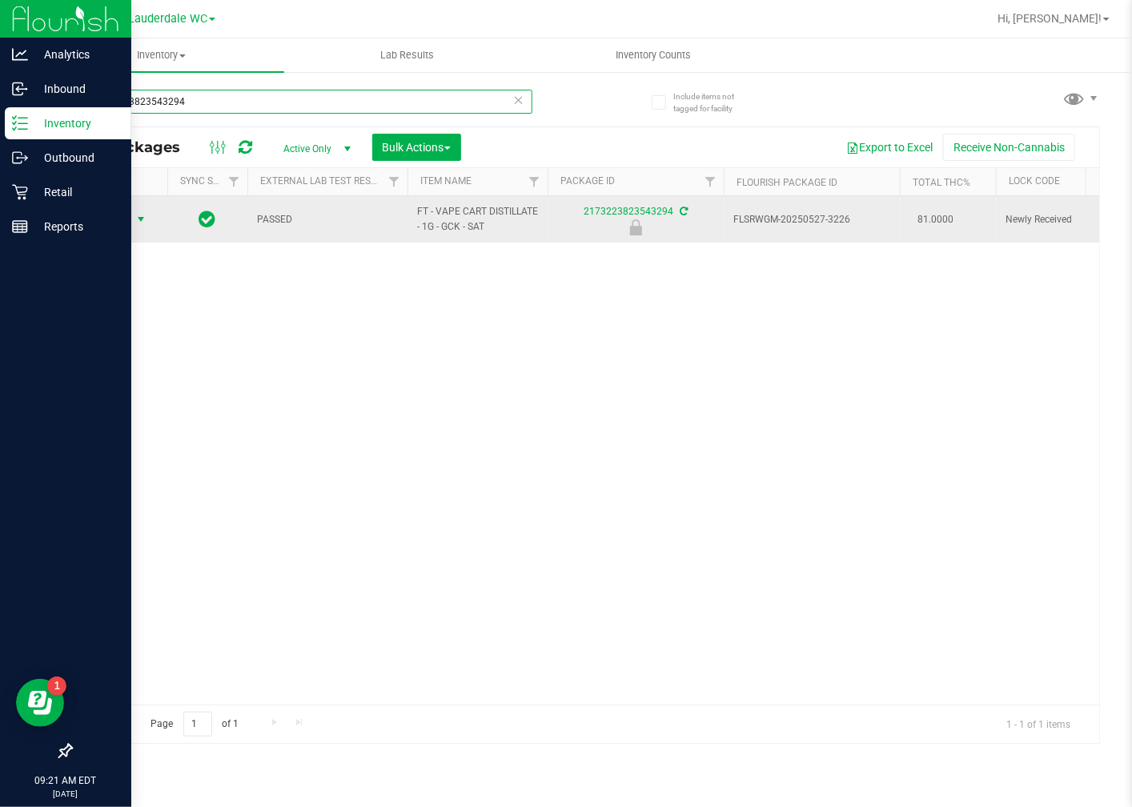
type input "2173223823543294"
click at [135, 220] on span "select" at bounding box center [141, 219] width 13 height 13
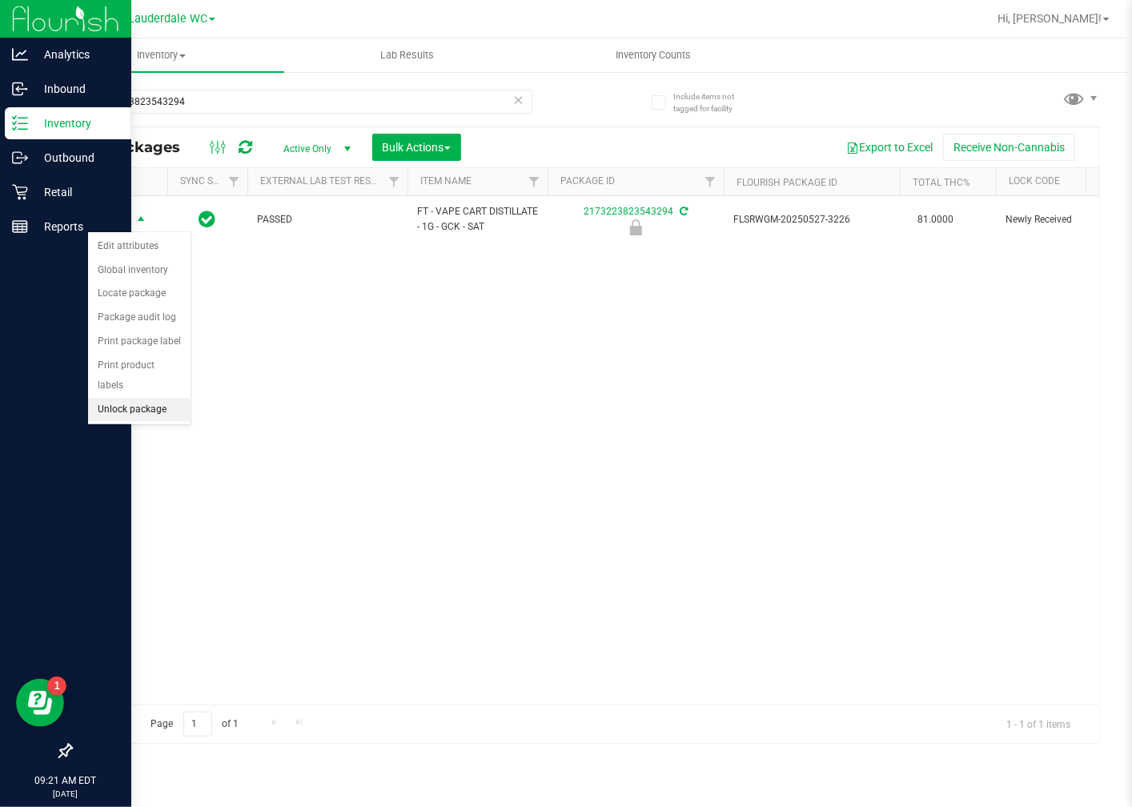
click at [119, 405] on li "Unlock package" at bounding box center [139, 410] width 102 height 24
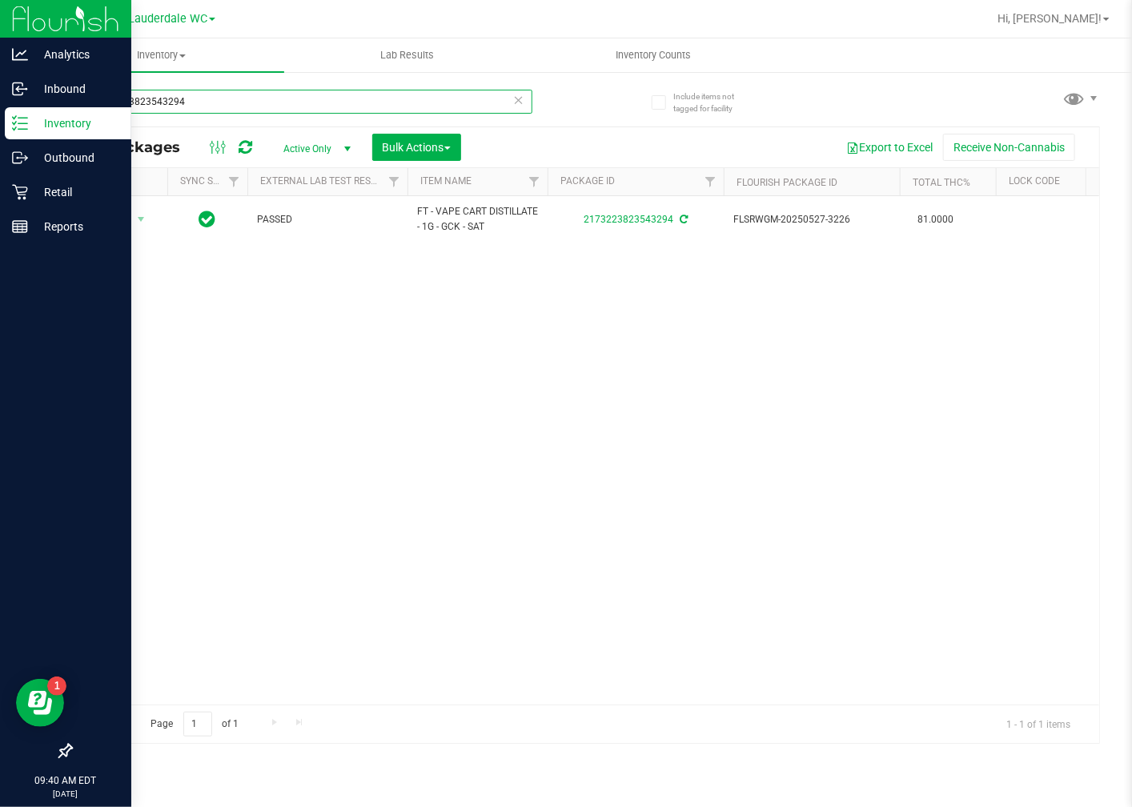
click at [356, 101] on input "2173223823543294" at bounding box center [301, 102] width 462 height 24
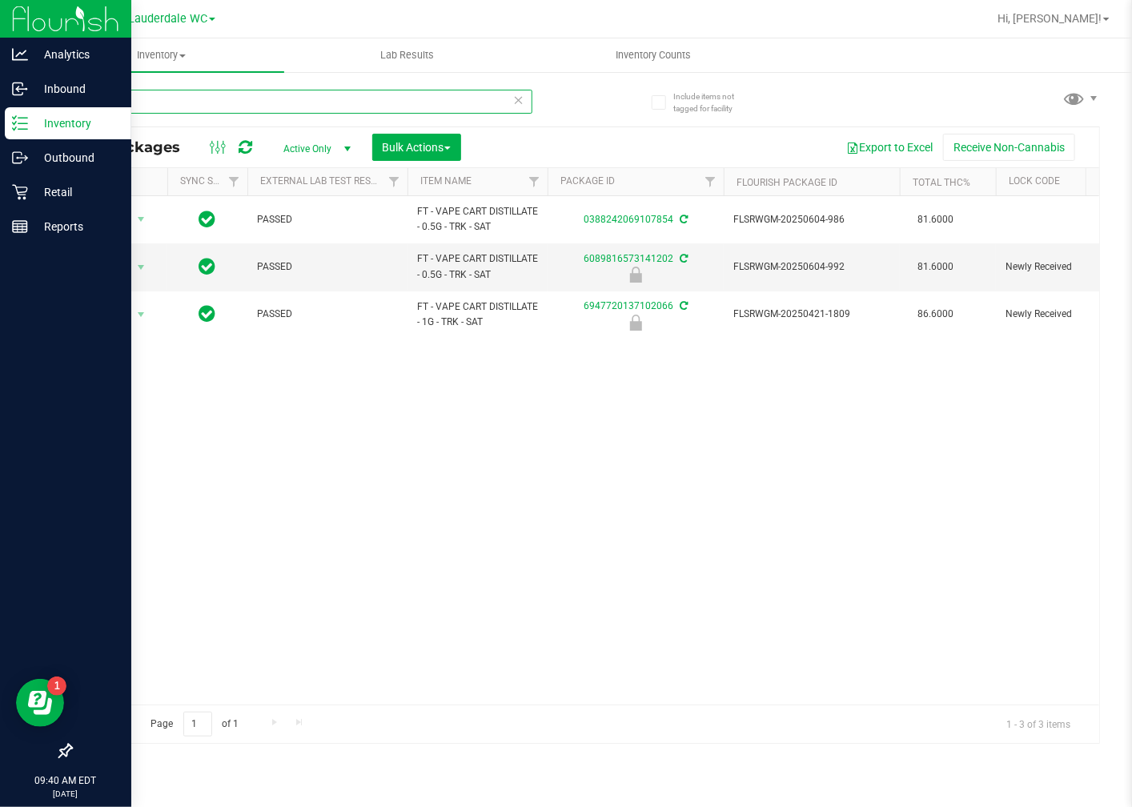
click at [325, 109] on input "trk" at bounding box center [301, 102] width 462 height 24
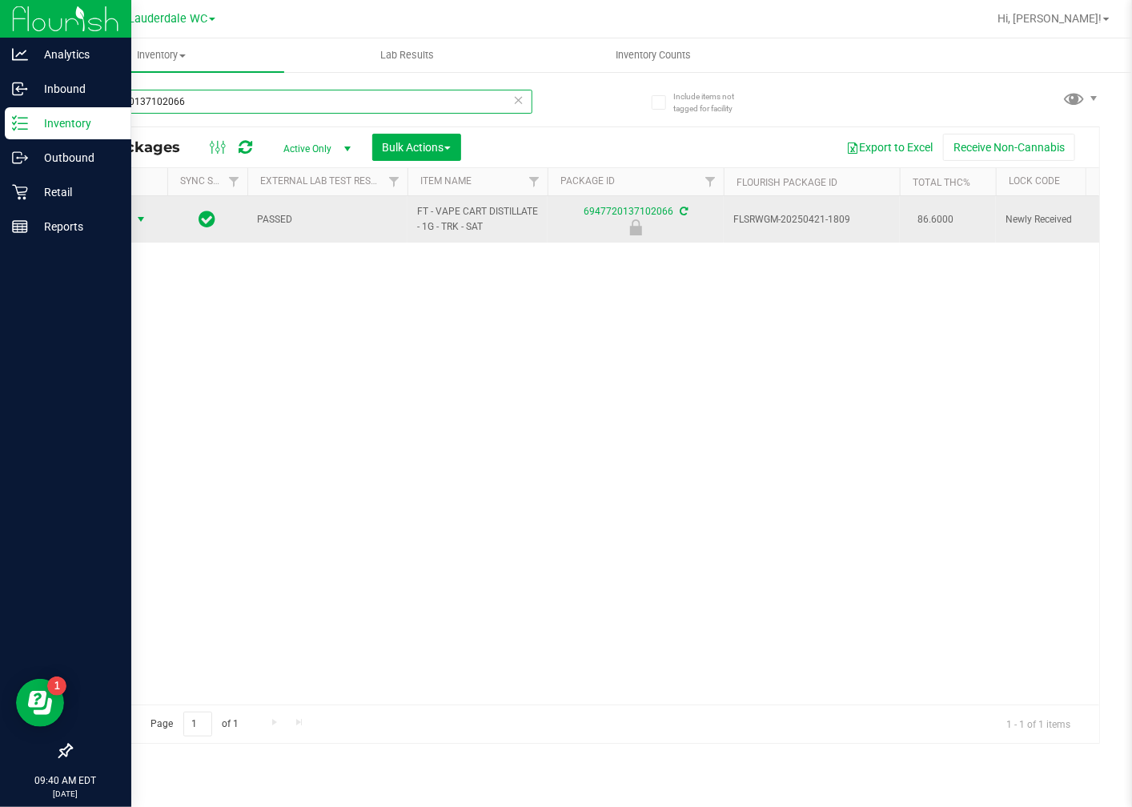
type input "6947720137102066"
click at [112, 209] on span "Action" at bounding box center [108, 219] width 43 height 22
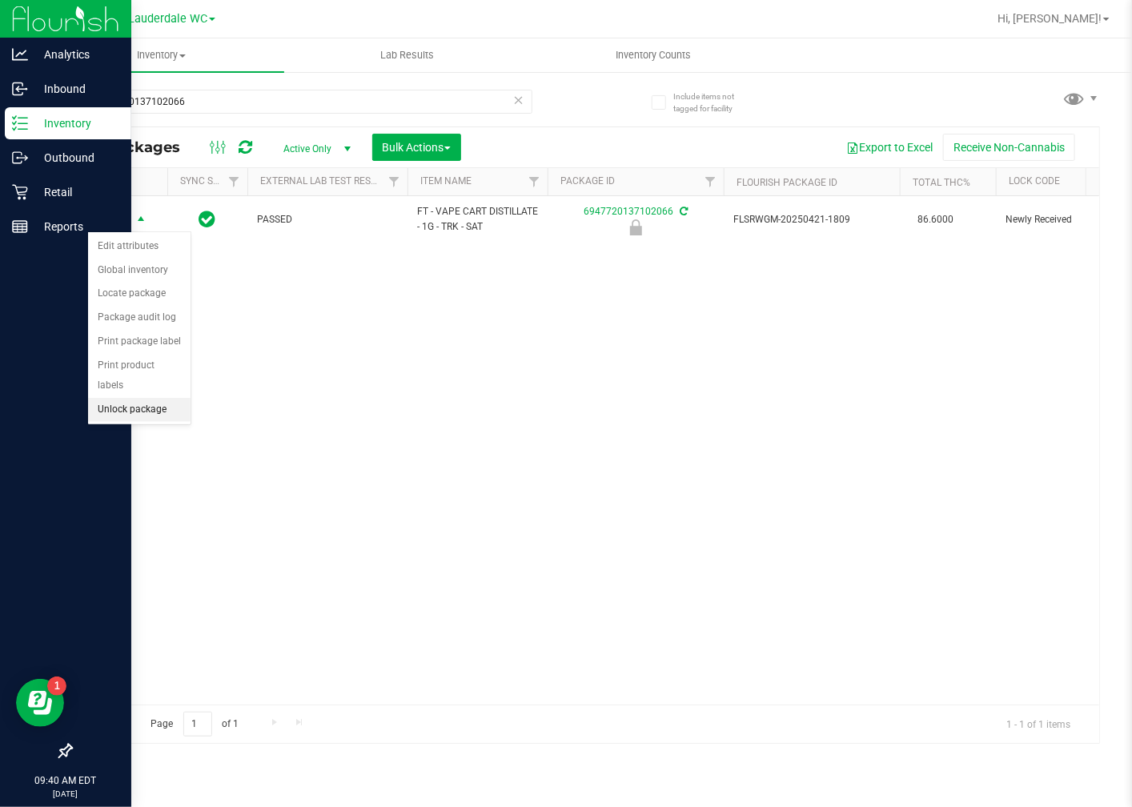
click at [134, 415] on li "Unlock package" at bounding box center [139, 410] width 102 height 24
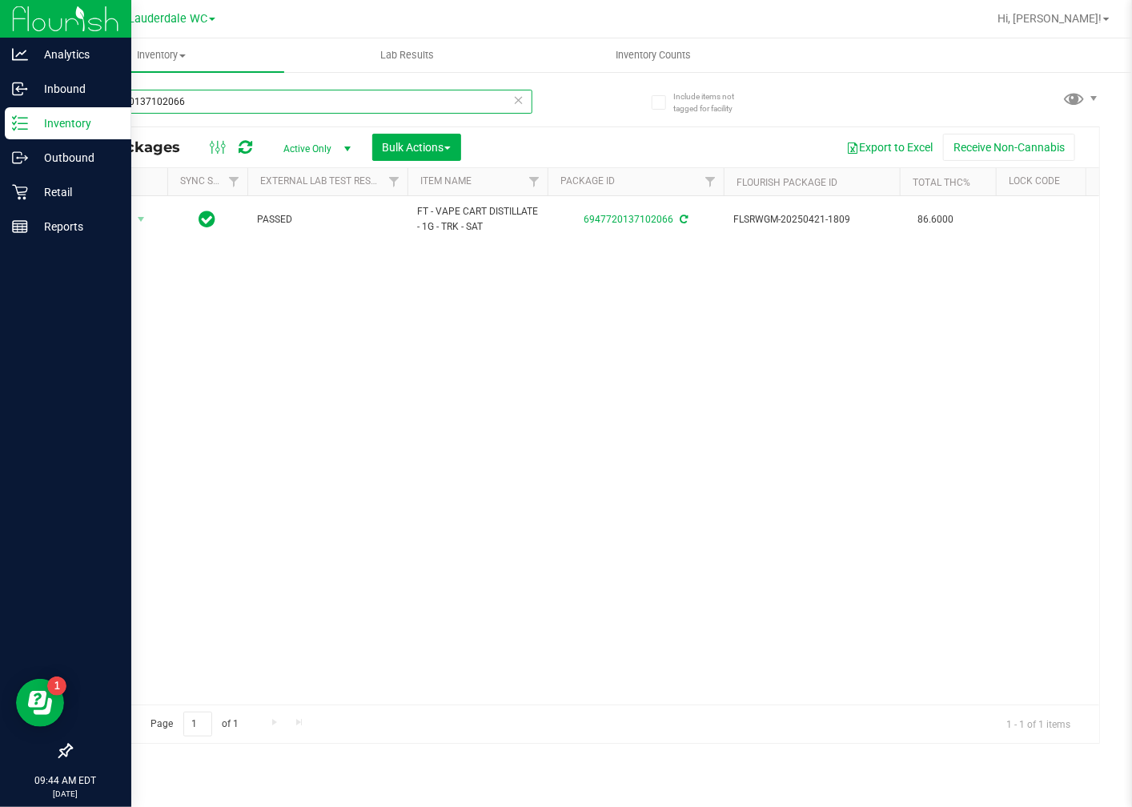
click at [215, 106] on input "6947720137102066" at bounding box center [301, 102] width 462 height 24
click at [256, 102] on input "G-JUN25HYB02-0612" at bounding box center [301, 102] width 462 height 24
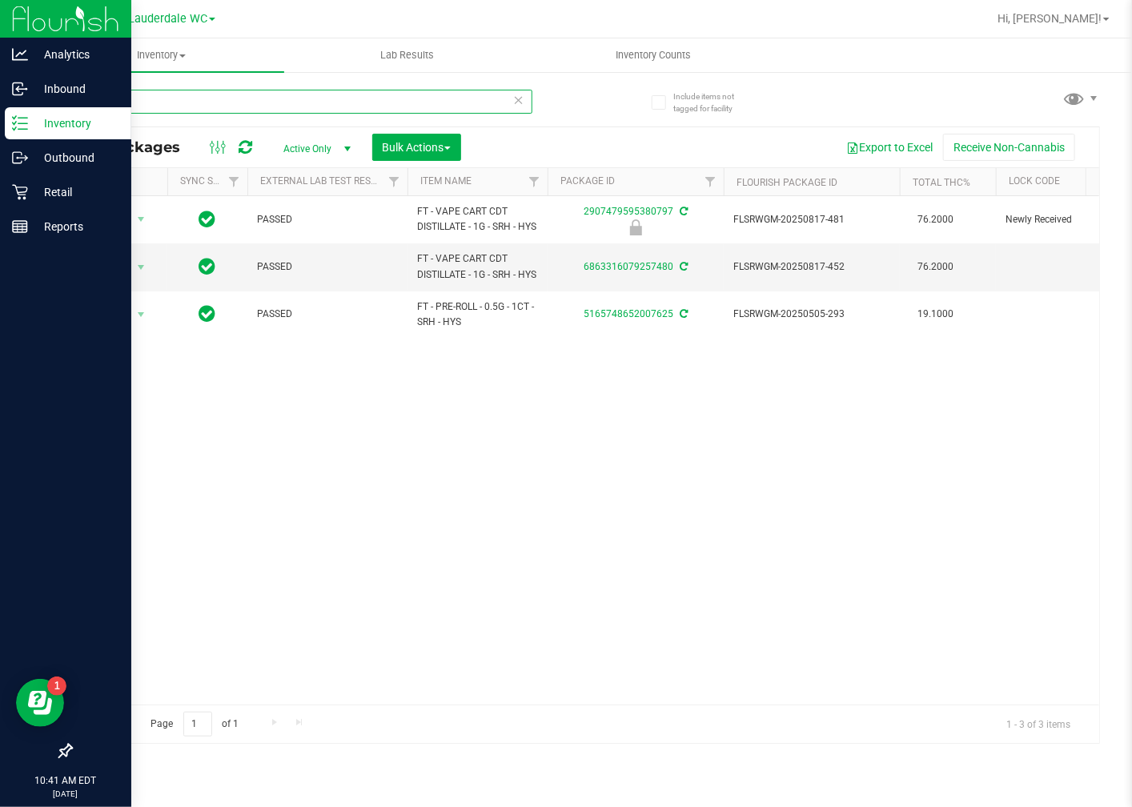
type input "S"
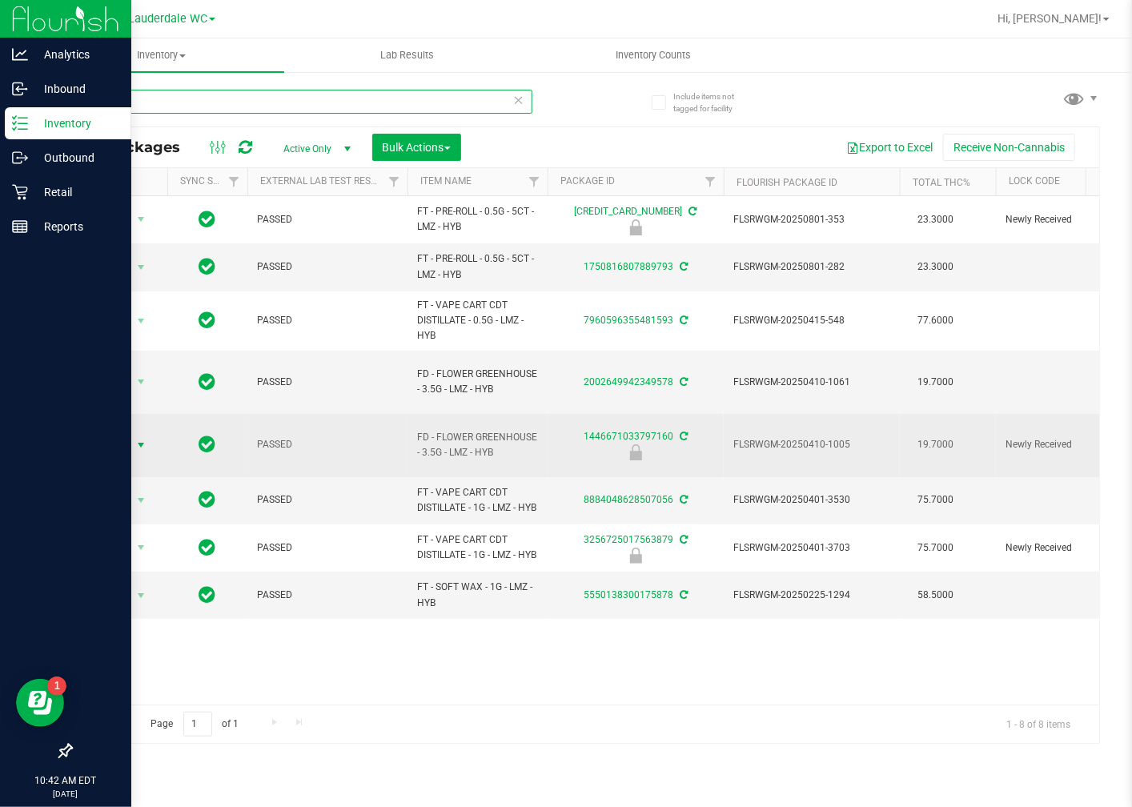
type input "LMZ"
click at [135, 439] on span "select" at bounding box center [141, 445] width 13 height 13
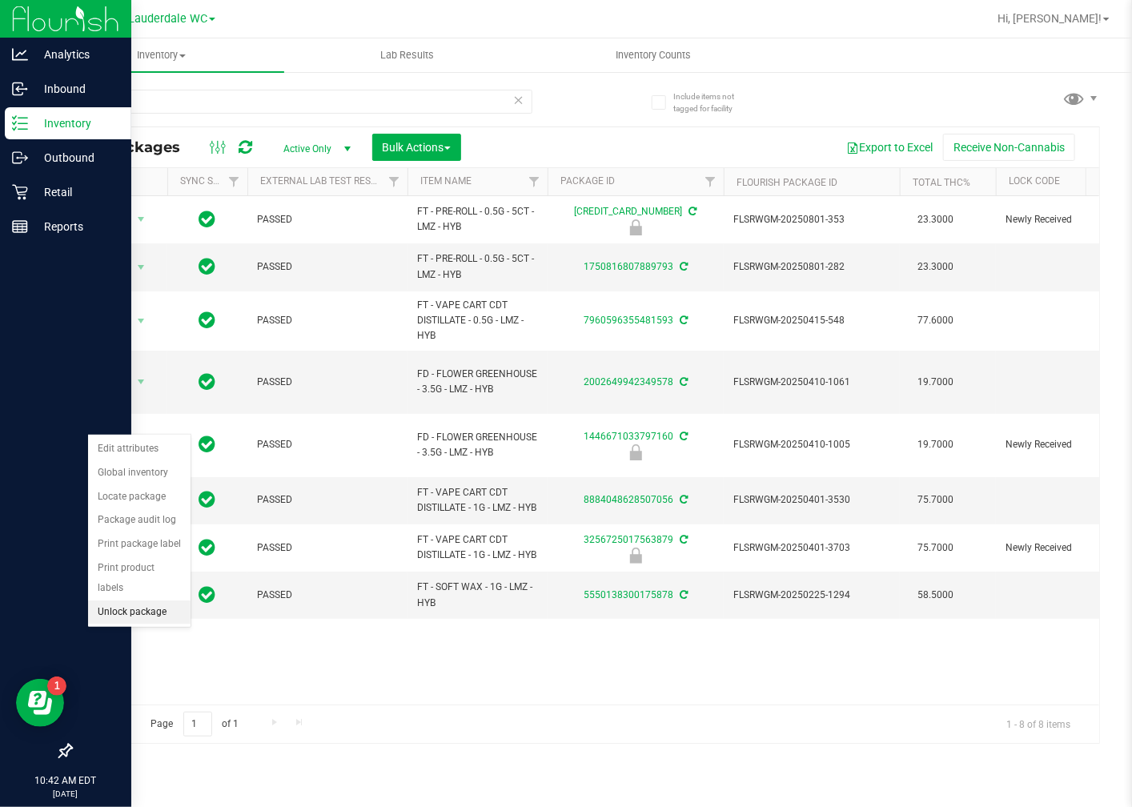
click at [137, 613] on li "Unlock package" at bounding box center [139, 613] width 102 height 24
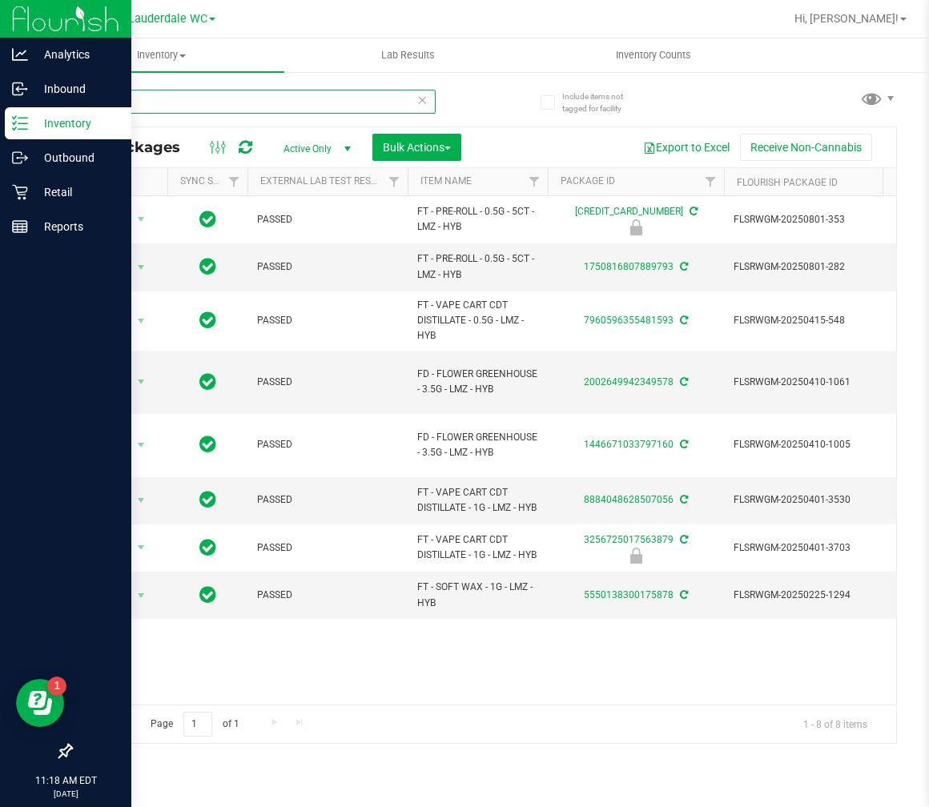
click at [137, 102] on input "LMZ" at bounding box center [252, 102] width 365 height 24
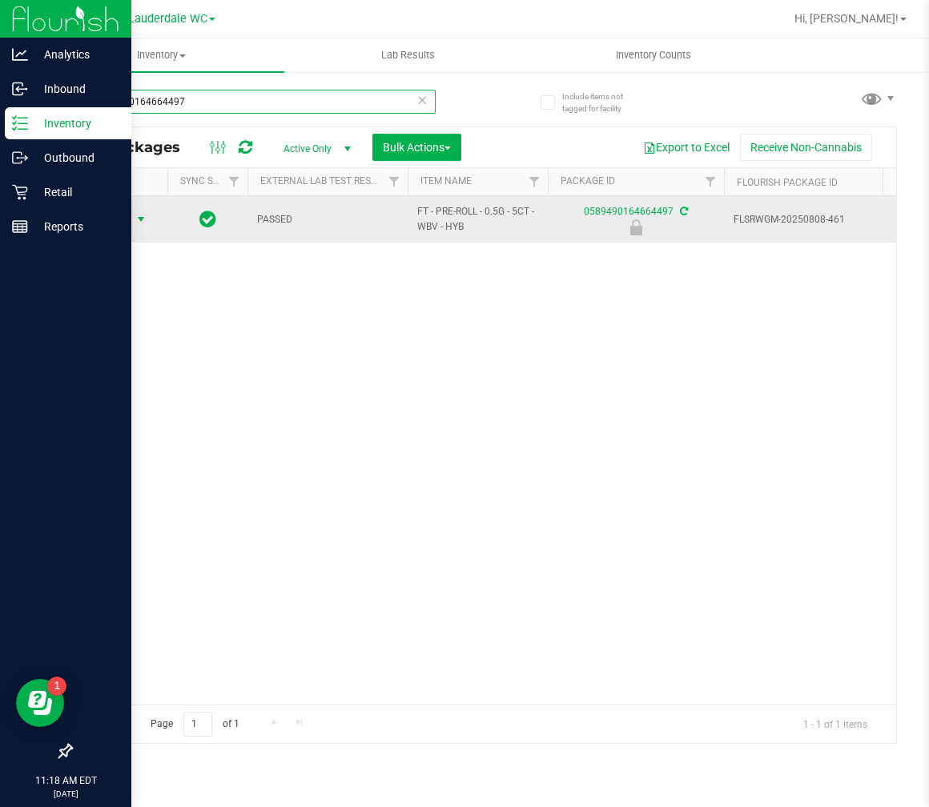
type input "0589490164664497"
click at [124, 228] on span "Action" at bounding box center [108, 219] width 43 height 22
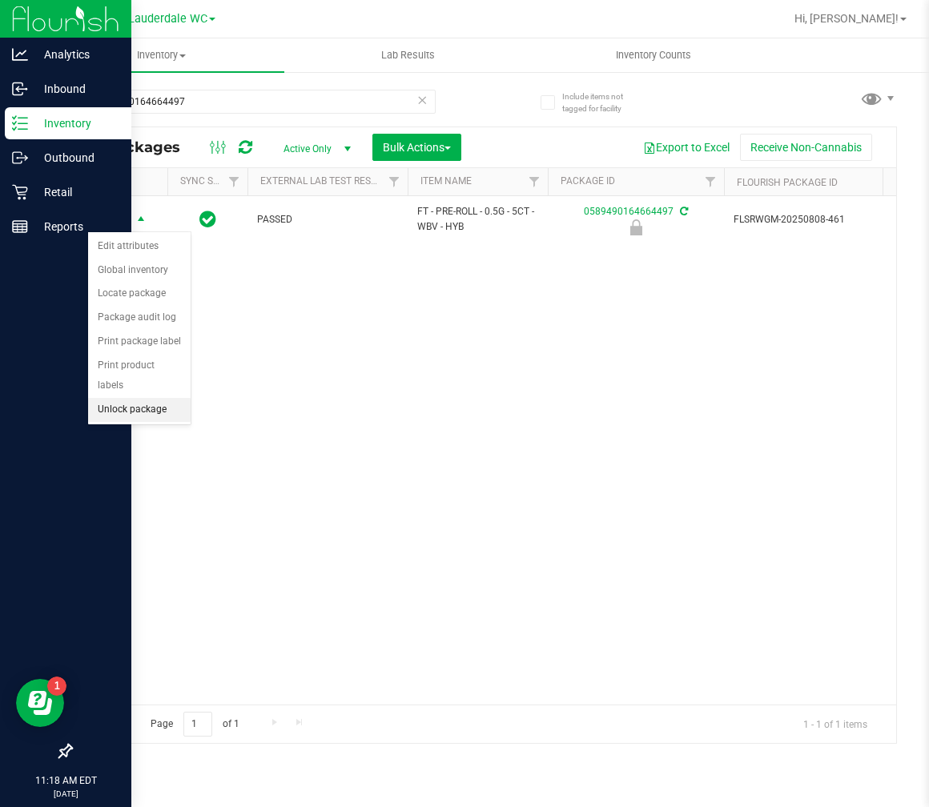
click at [126, 415] on li "Unlock package" at bounding box center [139, 410] width 102 height 24
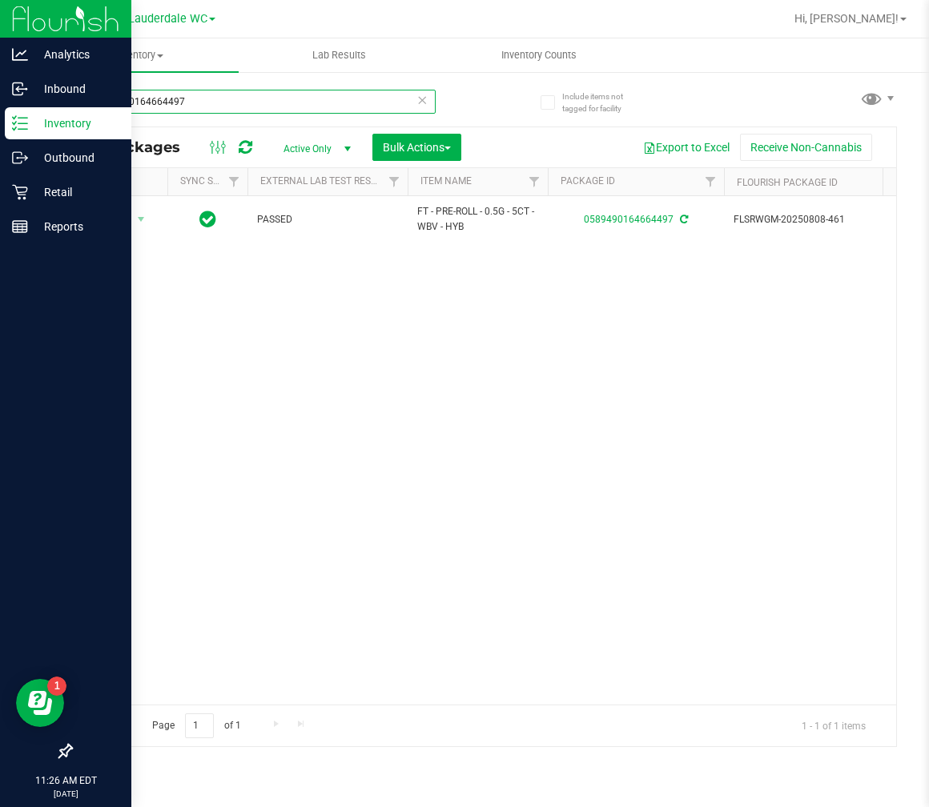
click at [223, 106] on input "0589490164664497" at bounding box center [252, 102] width 365 height 24
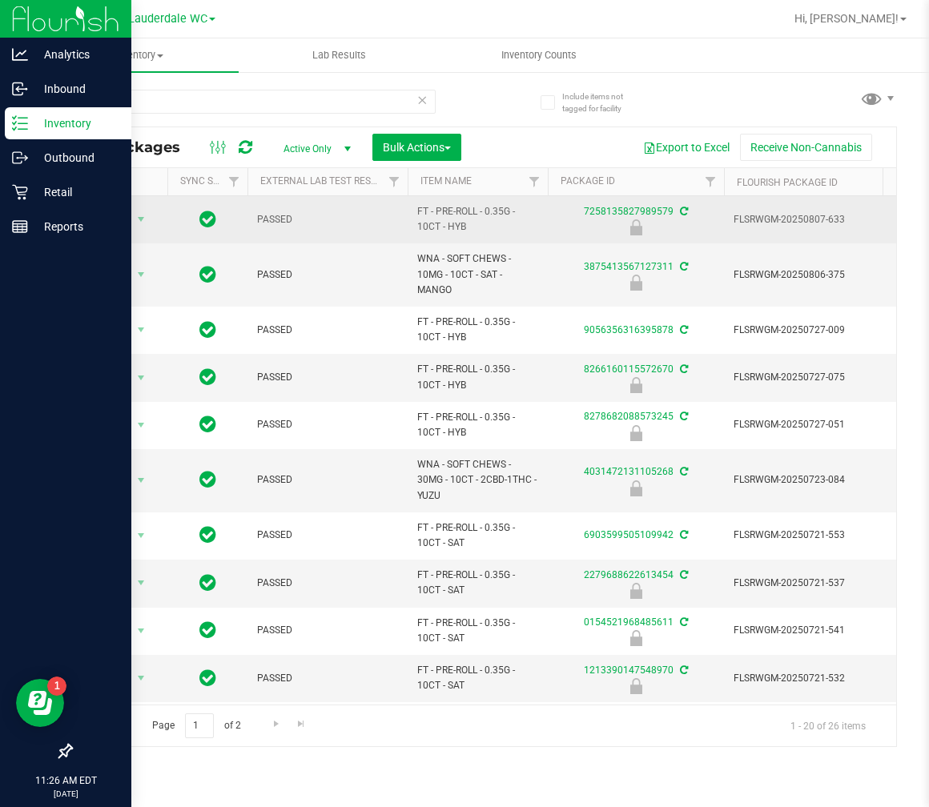
click at [431, 211] on span "FT - PRE-ROLL - 0.35G - 10CT - HYB" at bounding box center [477, 219] width 121 height 30
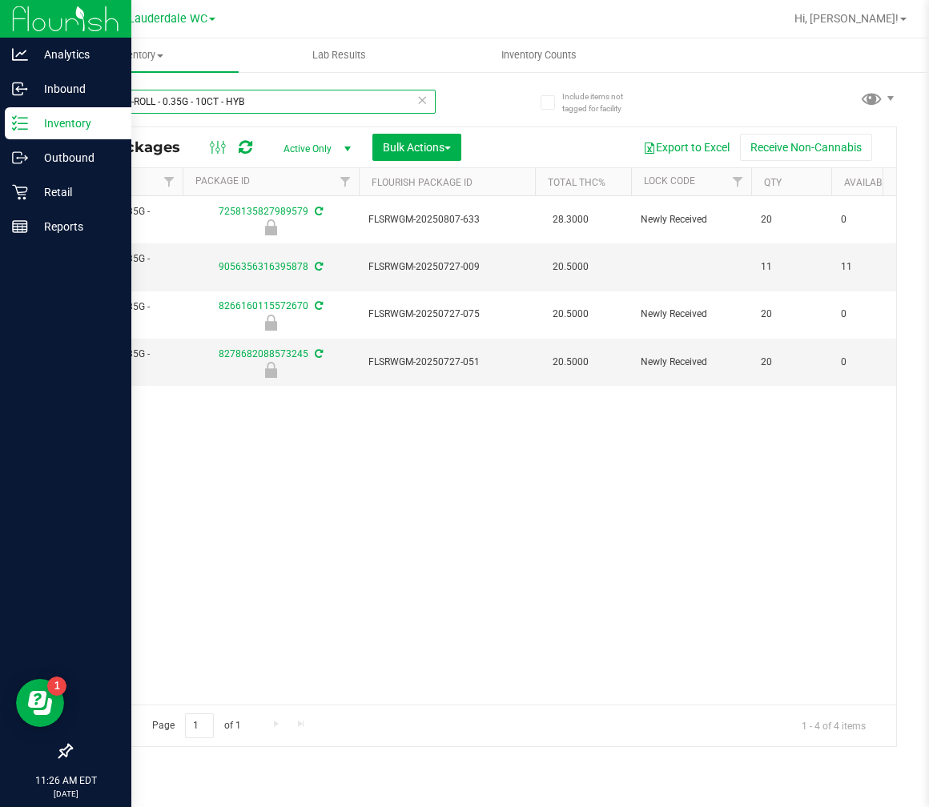
scroll to position [0, 364]
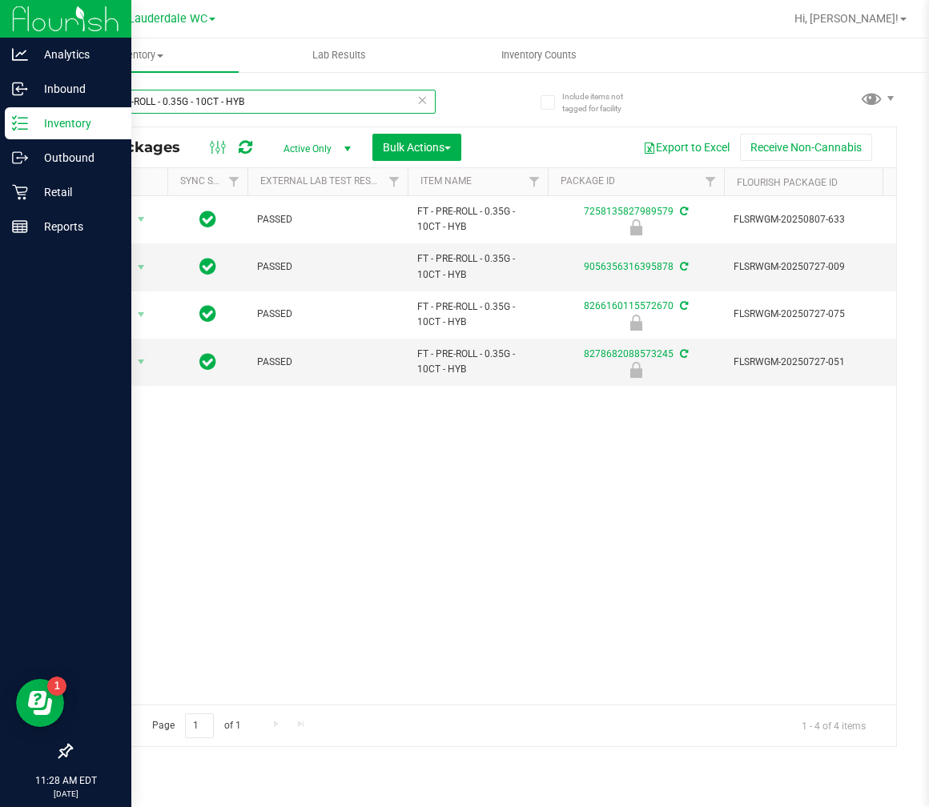
click at [328, 104] on input "FT - PRE-ROLL - 0.35G - 10CT - HYB" at bounding box center [252, 102] width 365 height 24
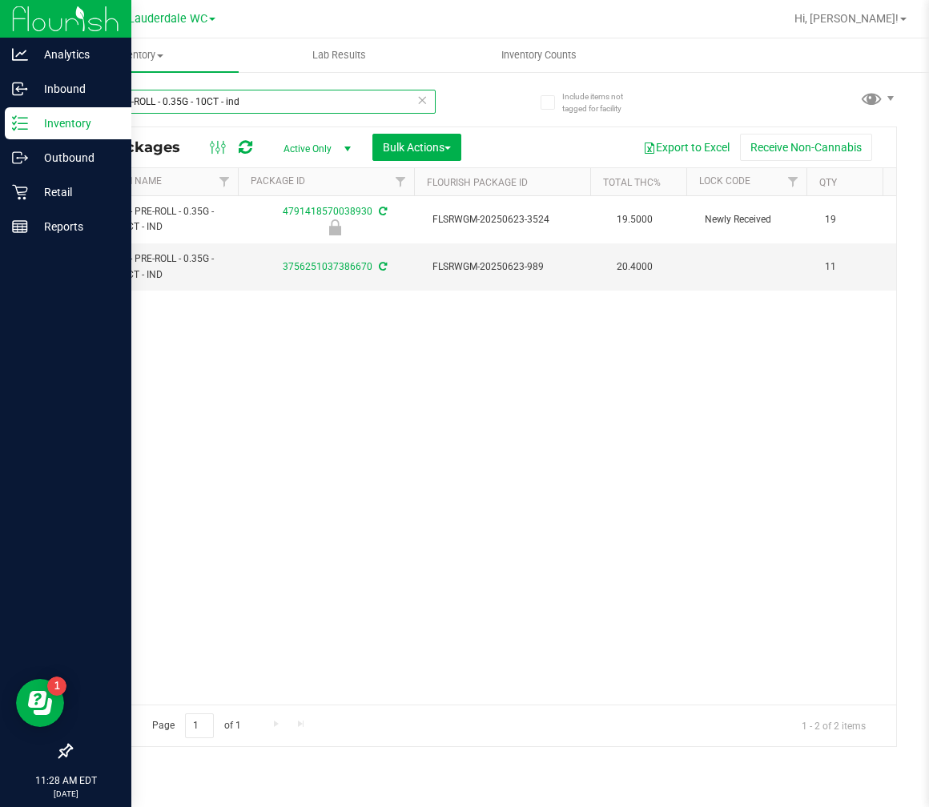
scroll to position [0, 299]
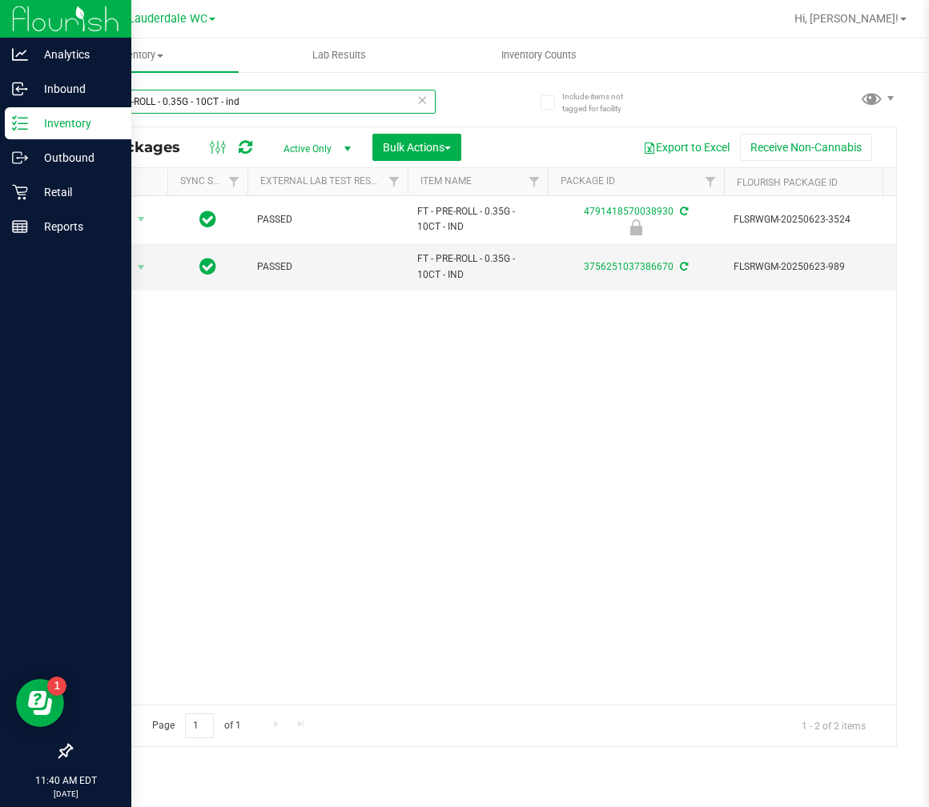
click at [365, 104] on input "FT - PRE-ROLL - 0.35G - 10CT - ind" at bounding box center [252, 102] width 365 height 24
type input "1213390147548970"
